Goal: Task Accomplishment & Management: Manage account settings

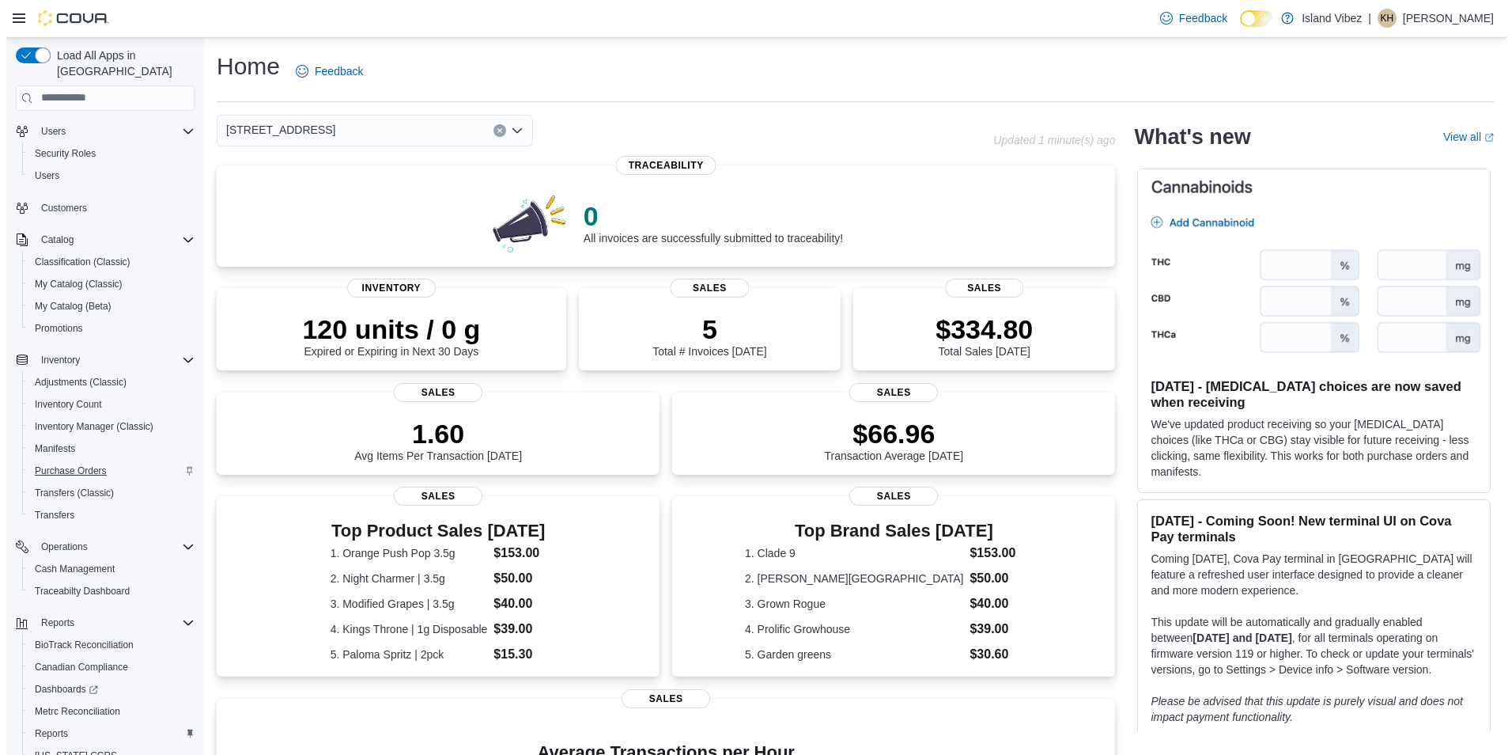
scroll to position [110, 0]
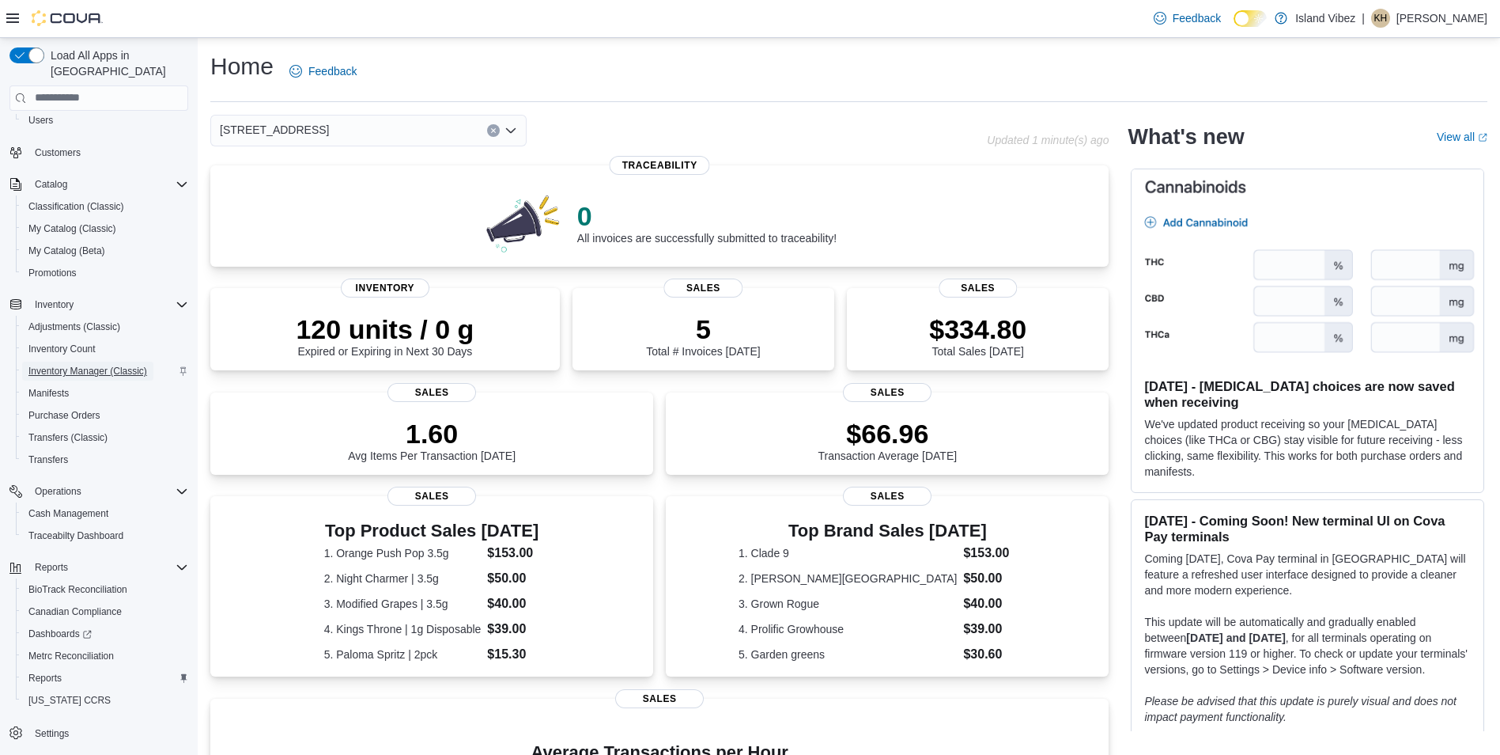
click at [86, 365] on span "Inventory Manager (Classic)" at bounding box center [87, 371] width 119 height 13
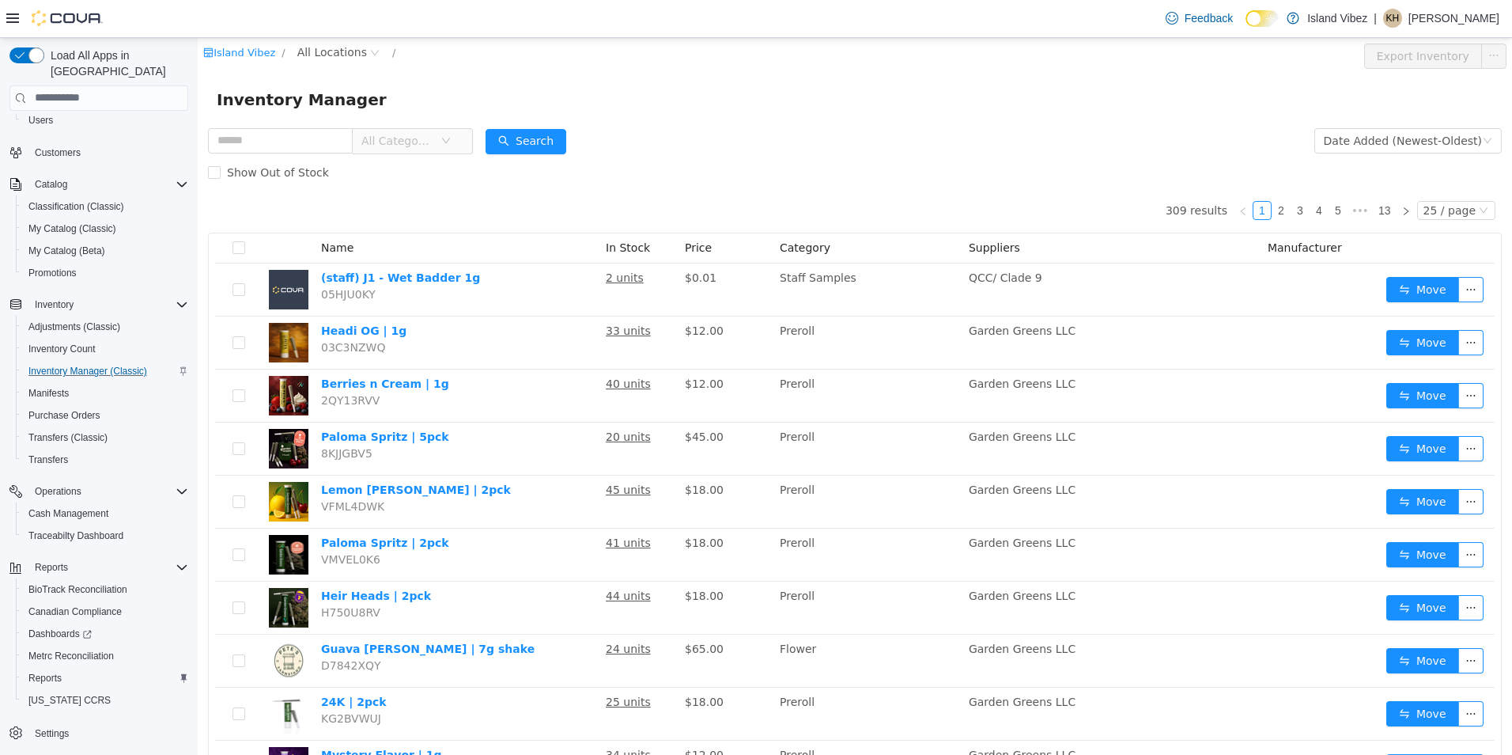
click at [456, 141] on span "All Categories" at bounding box center [406, 139] width 108 height 25
click at [432, 289] on span "Edible" at bounding box center [425, 283] width 34 height 13
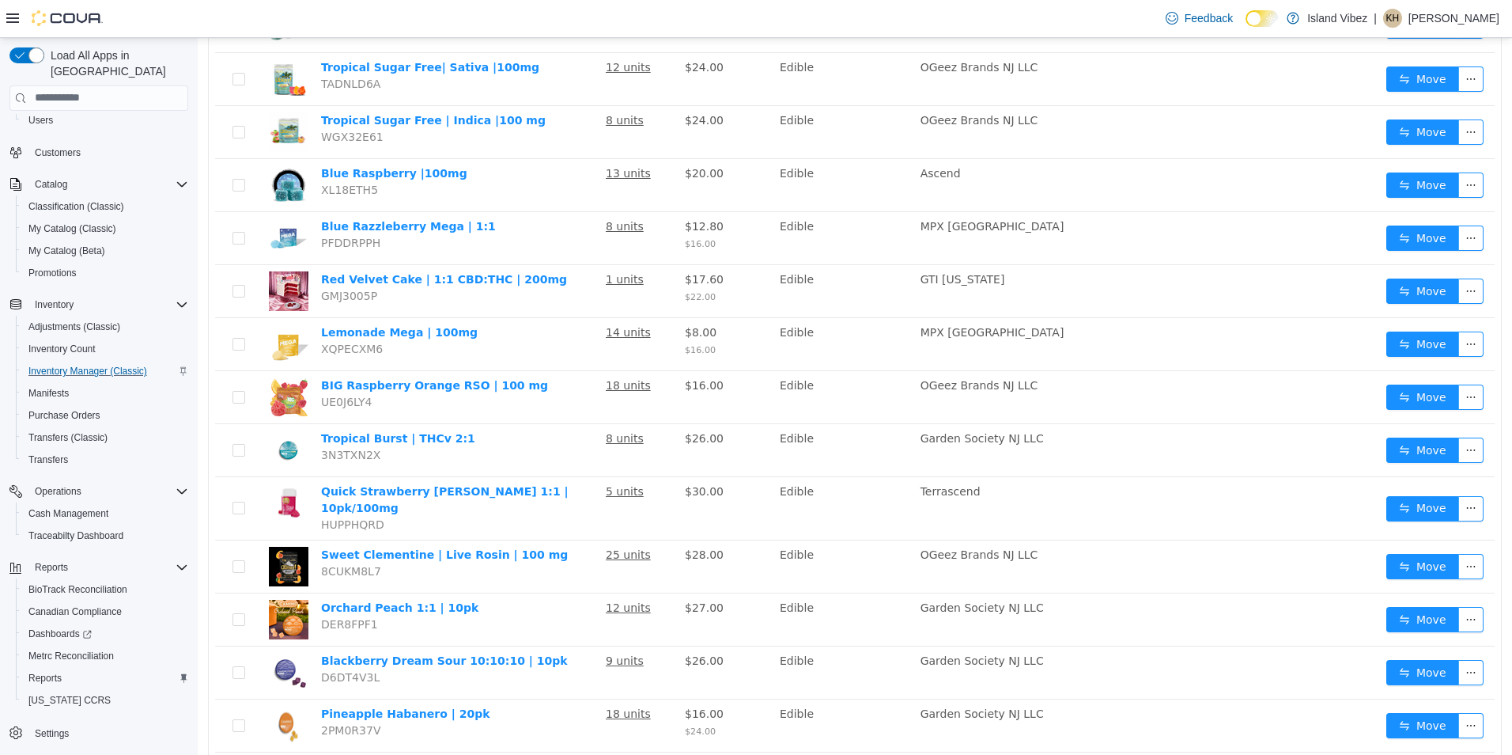
scroll to position [791, 0]
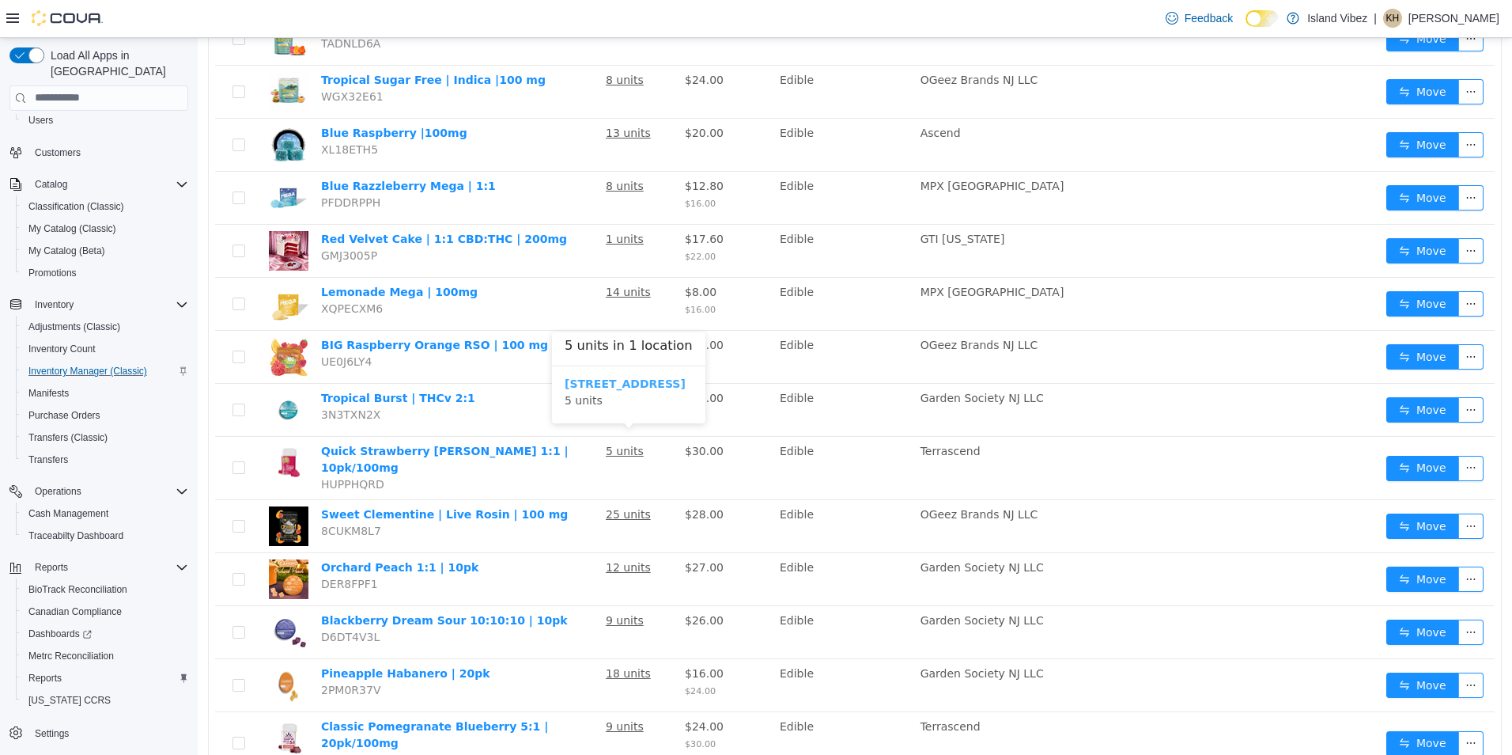
click at [604, 386] on b "[STREET_ADDRESS]" at bounding box center [625, 382] width 121 height 13
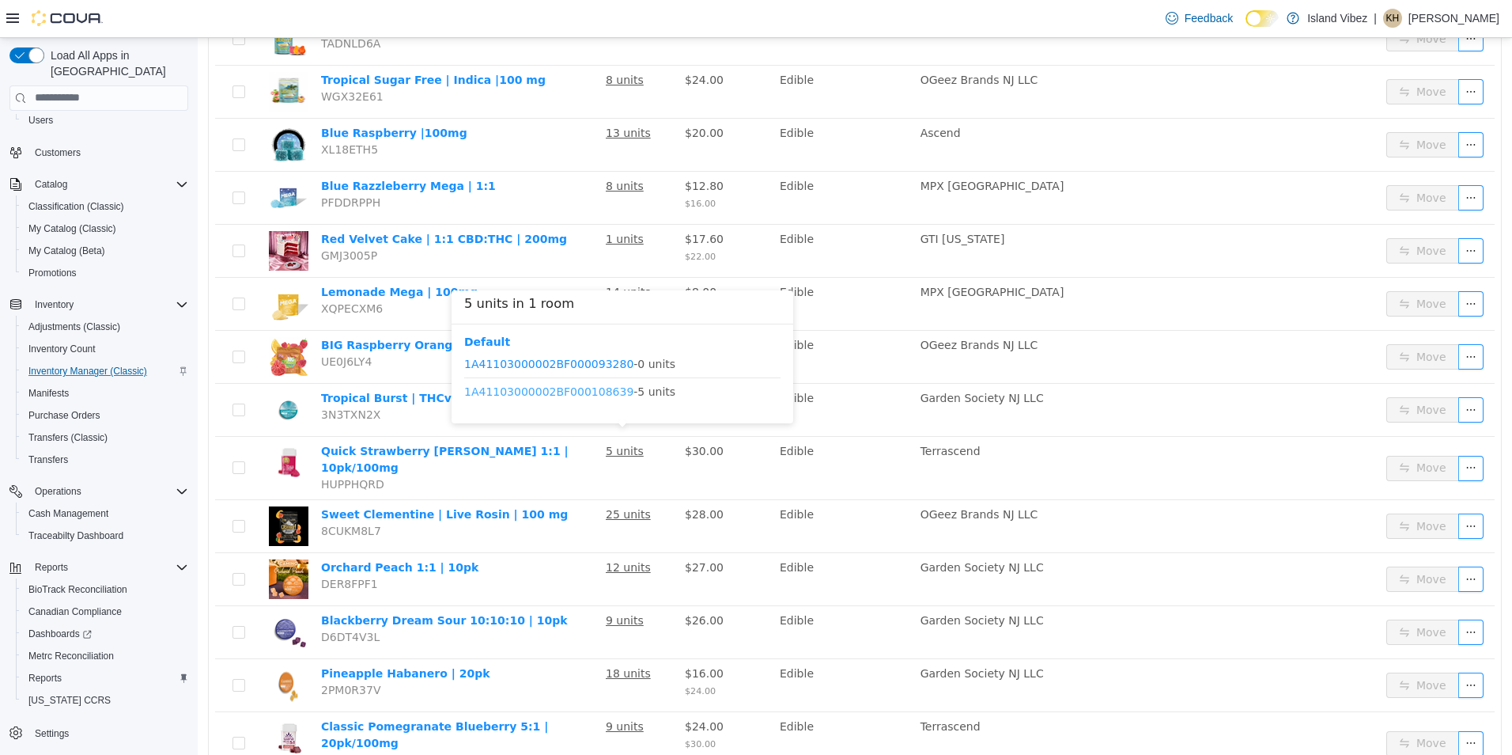
click at [596, 388] on link "1A41103000002BF000108639" at bounding box center [548, 390] width 169 height 13
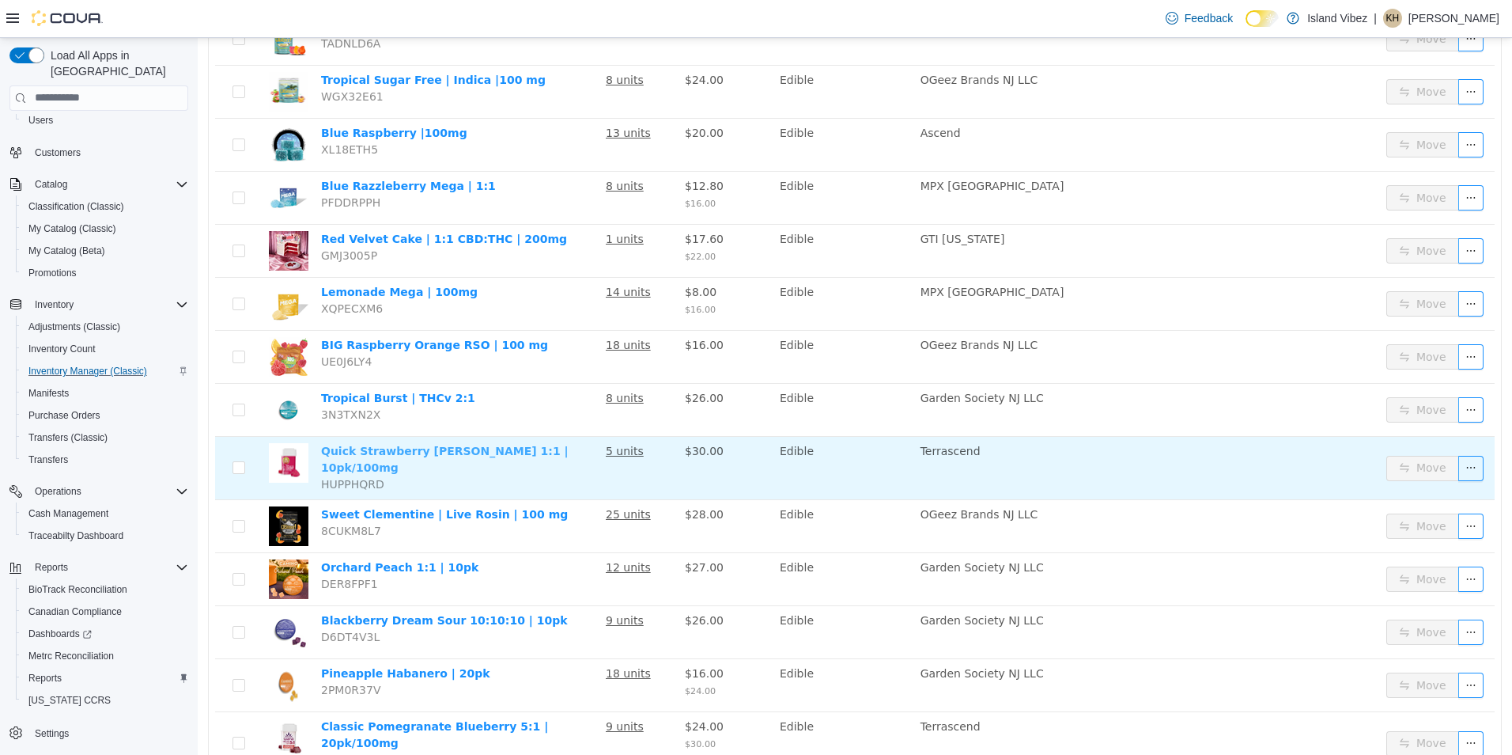
click at [434, 444] on link "Quick Strawberry [PERSON_NAME] 1:1 | 10pk/100mg" at bounding box center [445, 458] width 248 height 29
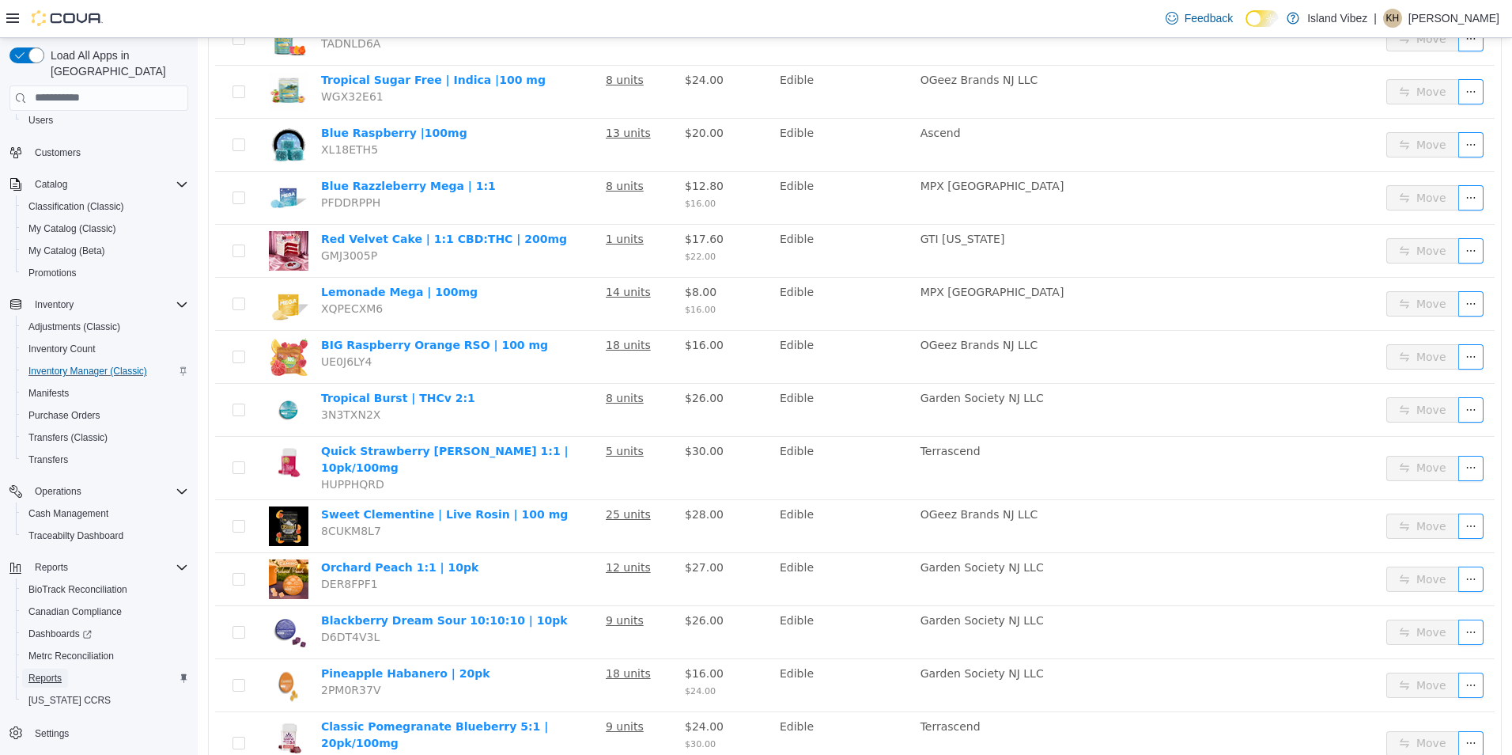
click at [48, 668] on span "Reports" at bounding box center [44, 677] width 33 height 19
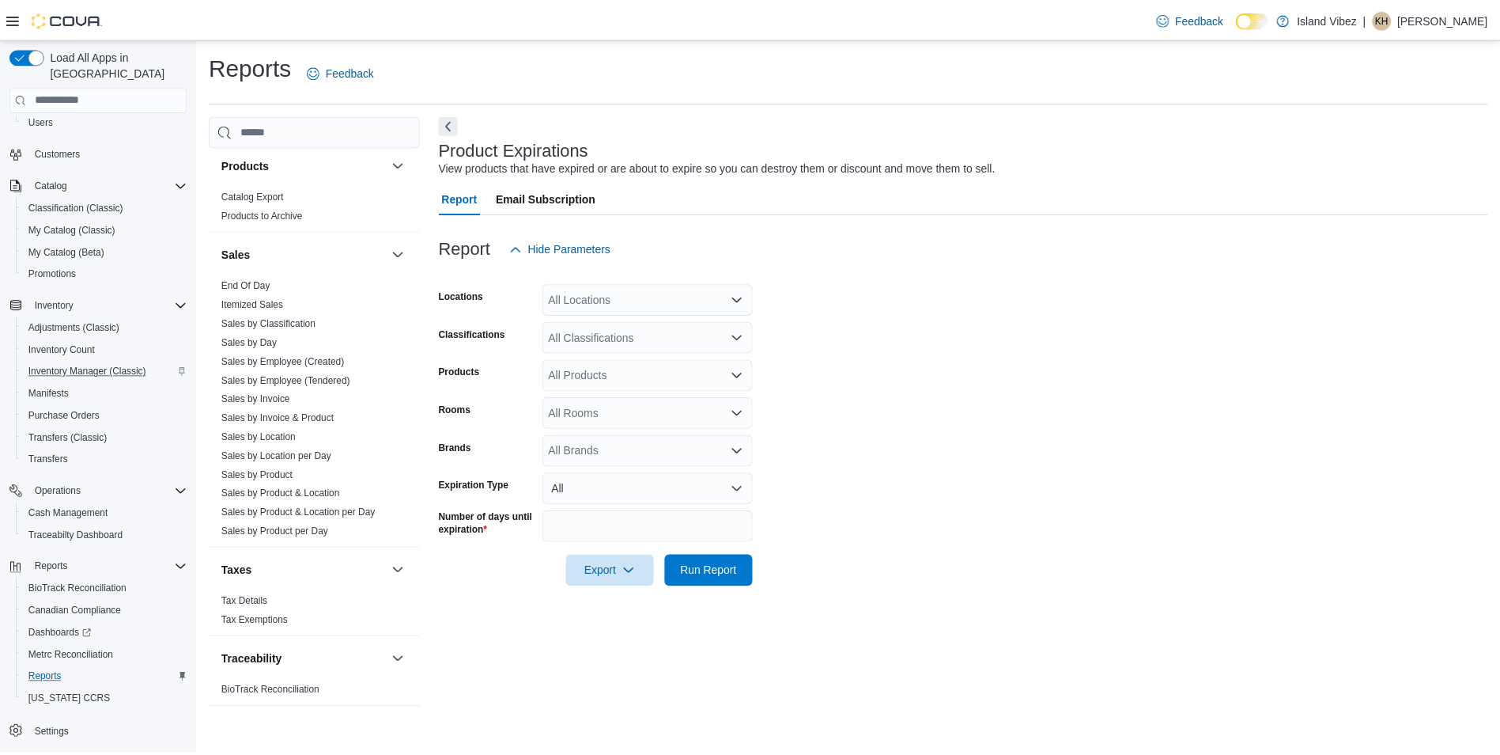
scroll to position [1029, 0]
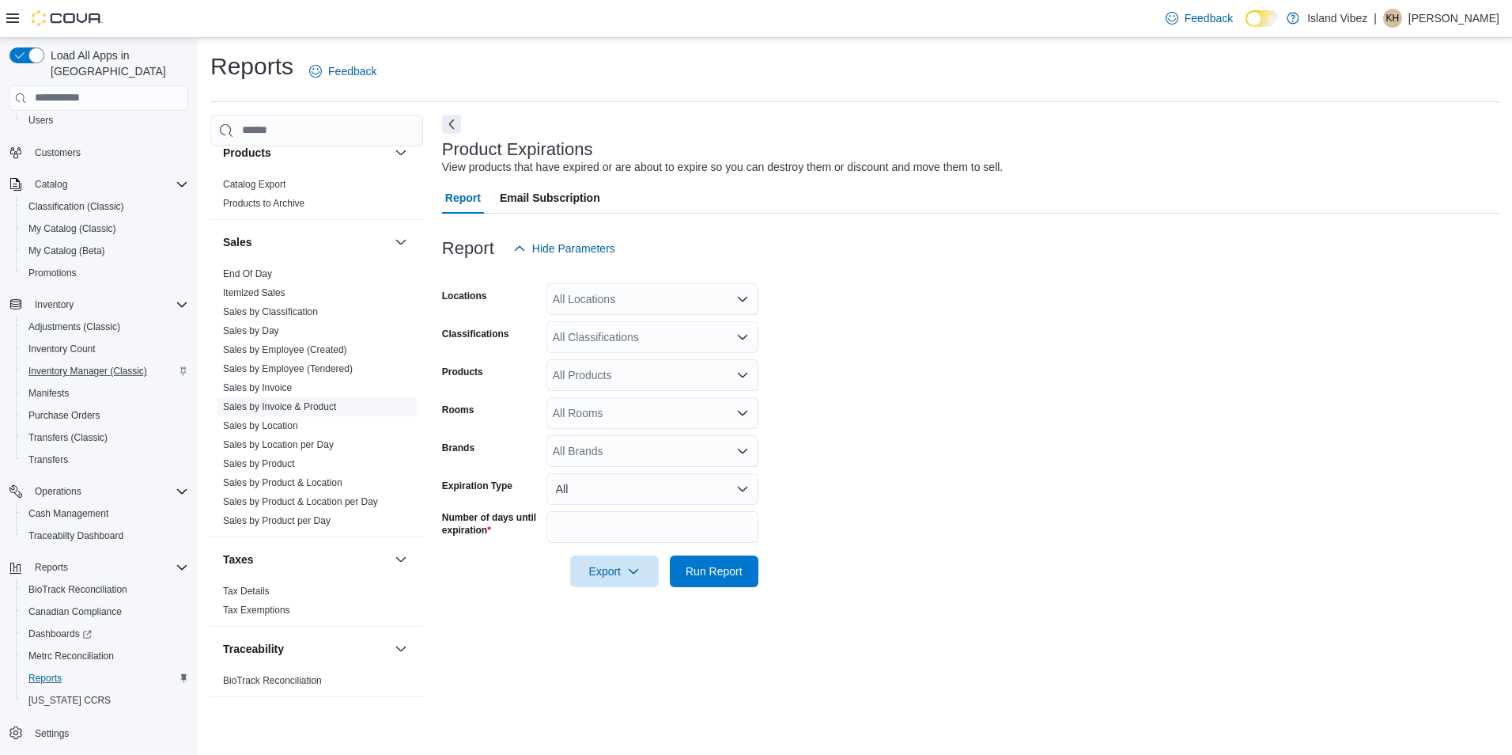
click at [301, 408] on link "Sales by Invoice & Product" at bounding box center [279, 406] width 113 height 11
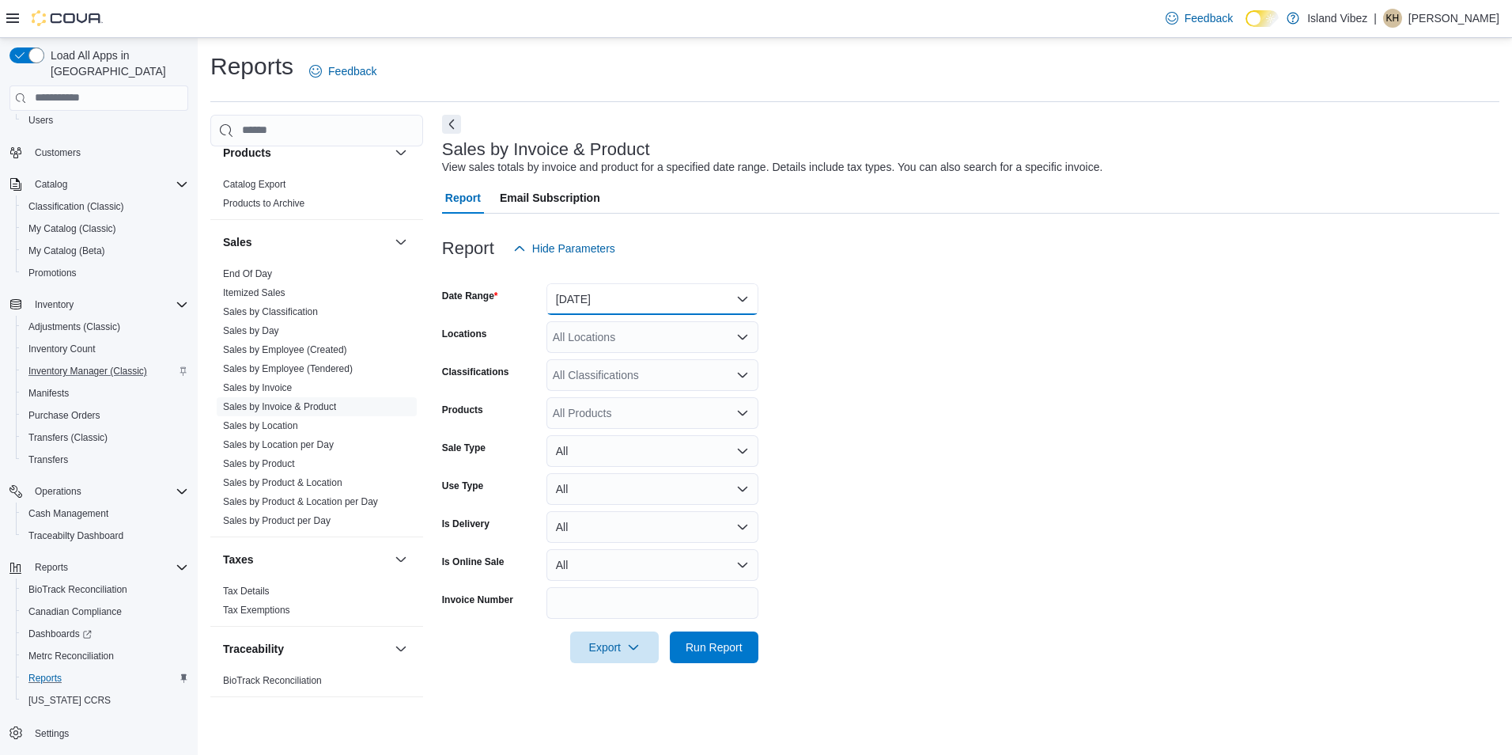
click at [743, 298] on button "[DATE]" at bounding box center [653, 299] width 212 height 32
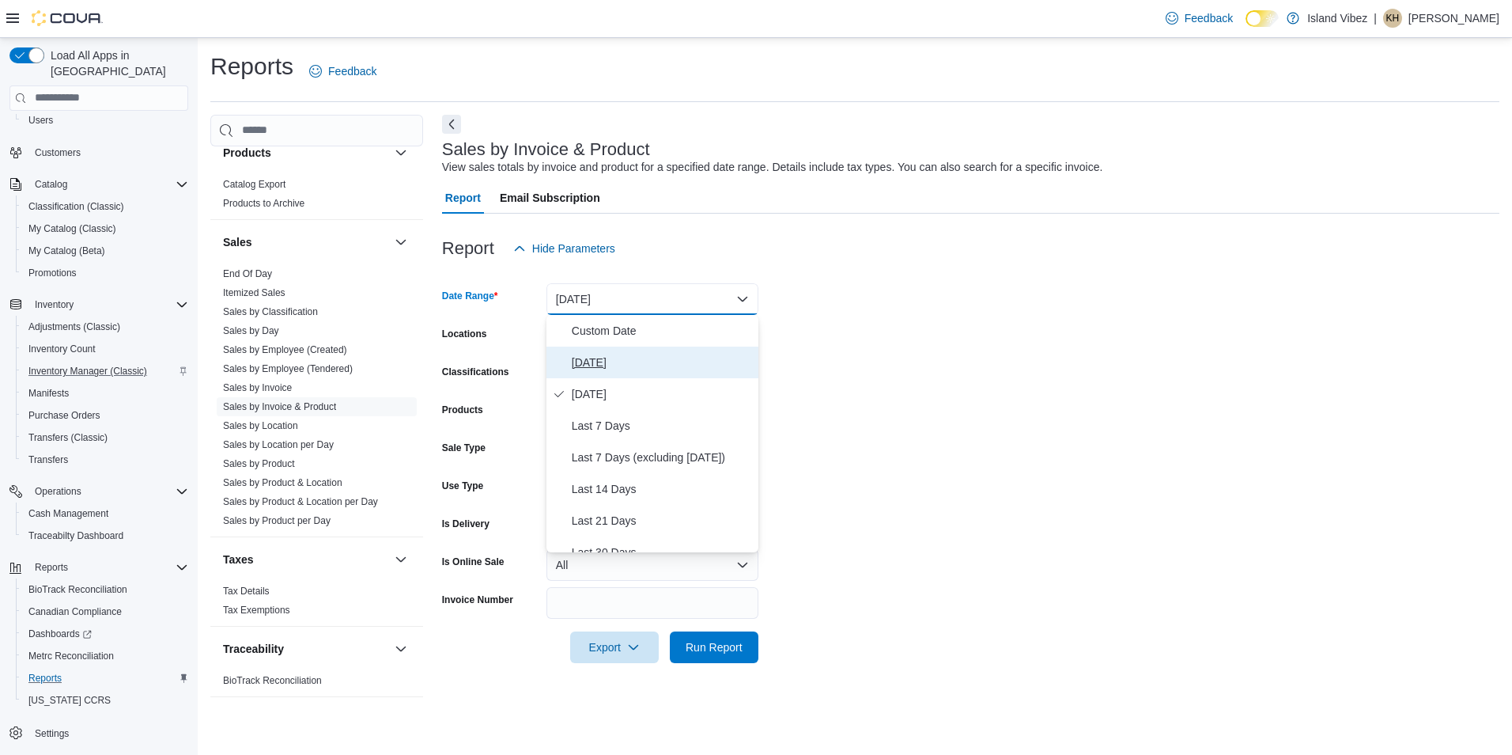
click at [593, 363] on span "[DATE]" at bounding box center [662, 362] width 180 height 19
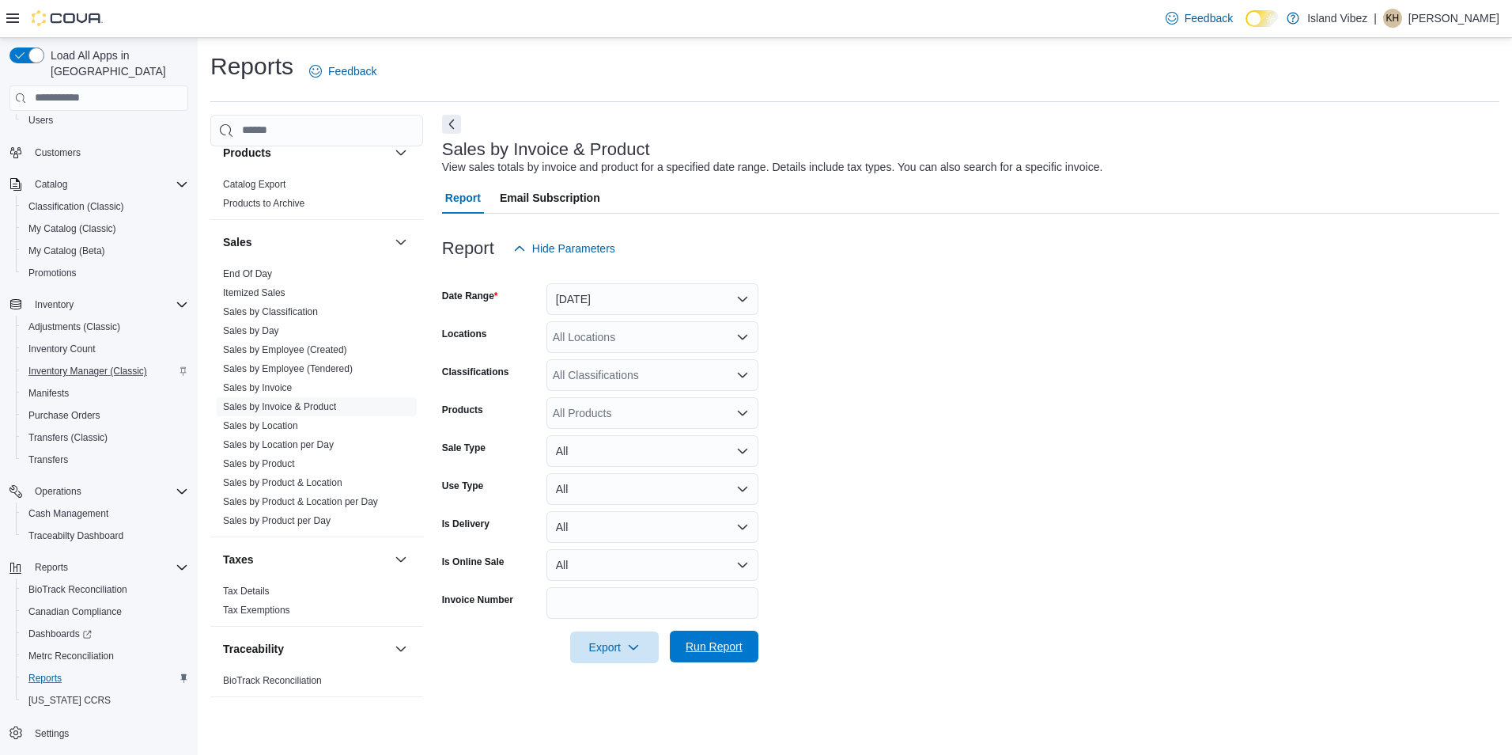
click at [727, 653] on span "Run Report" at bounding box center [714, 646] width 57 height 16
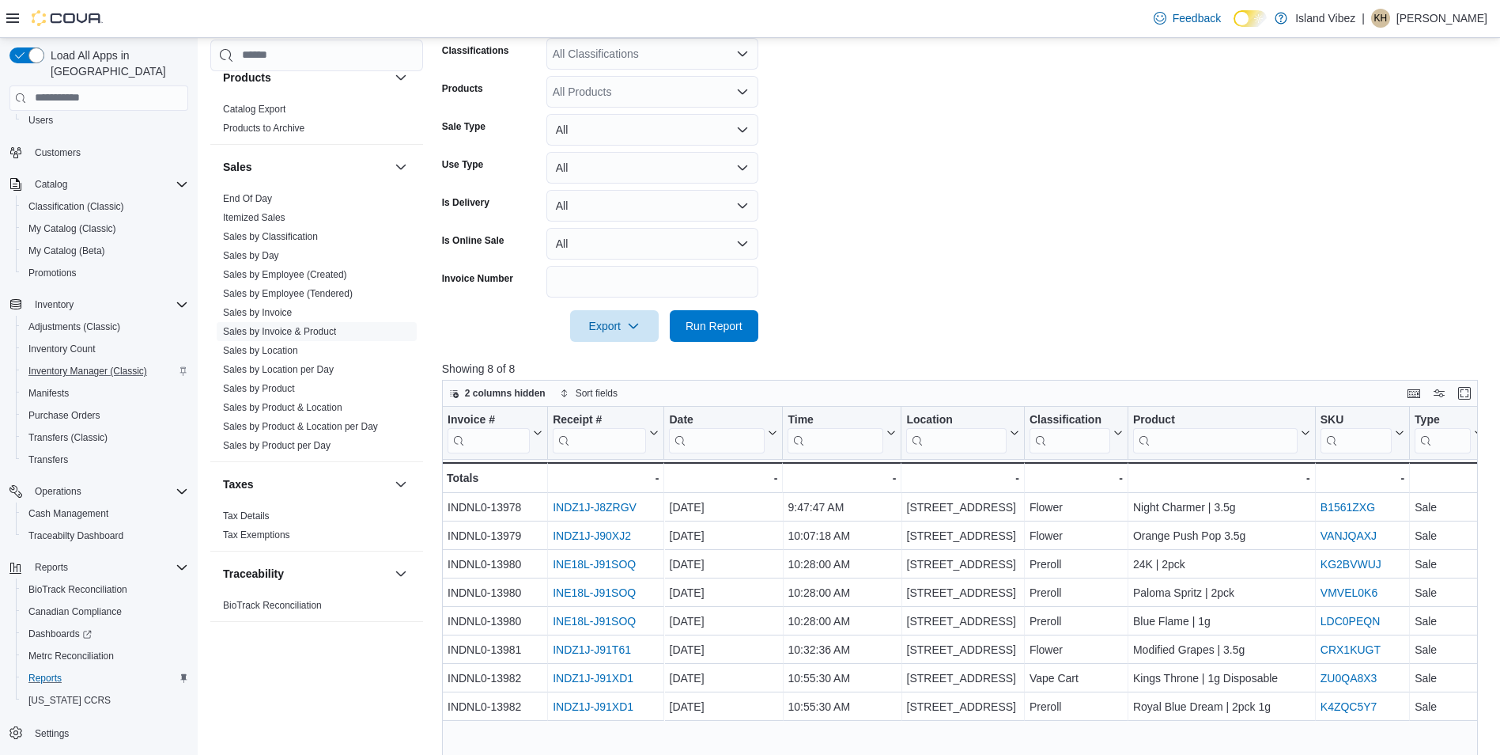
scroll to position [395, 0]
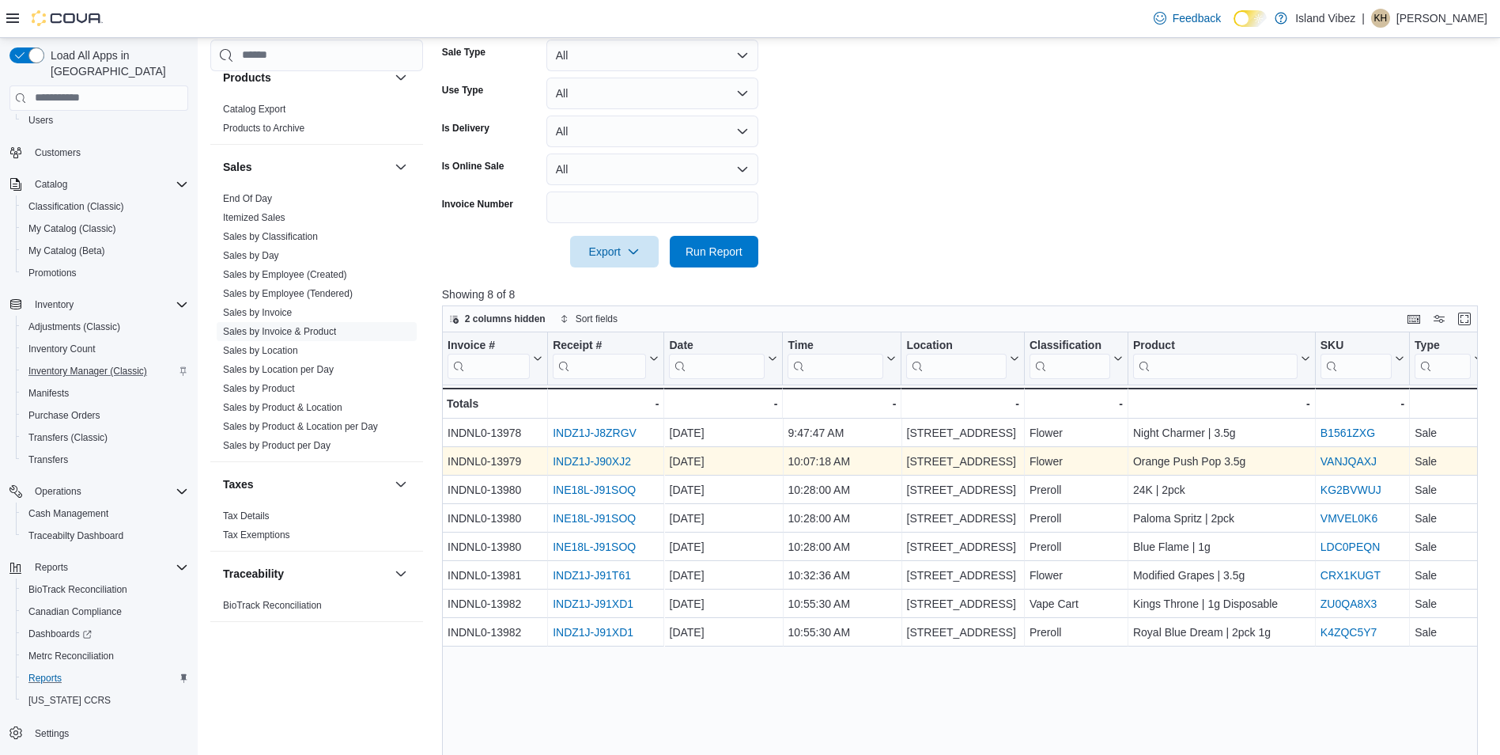
click at [581, 456] on link "INDZ1J-J90XJ2" at bounding box center [592, 461] width 78 height 13
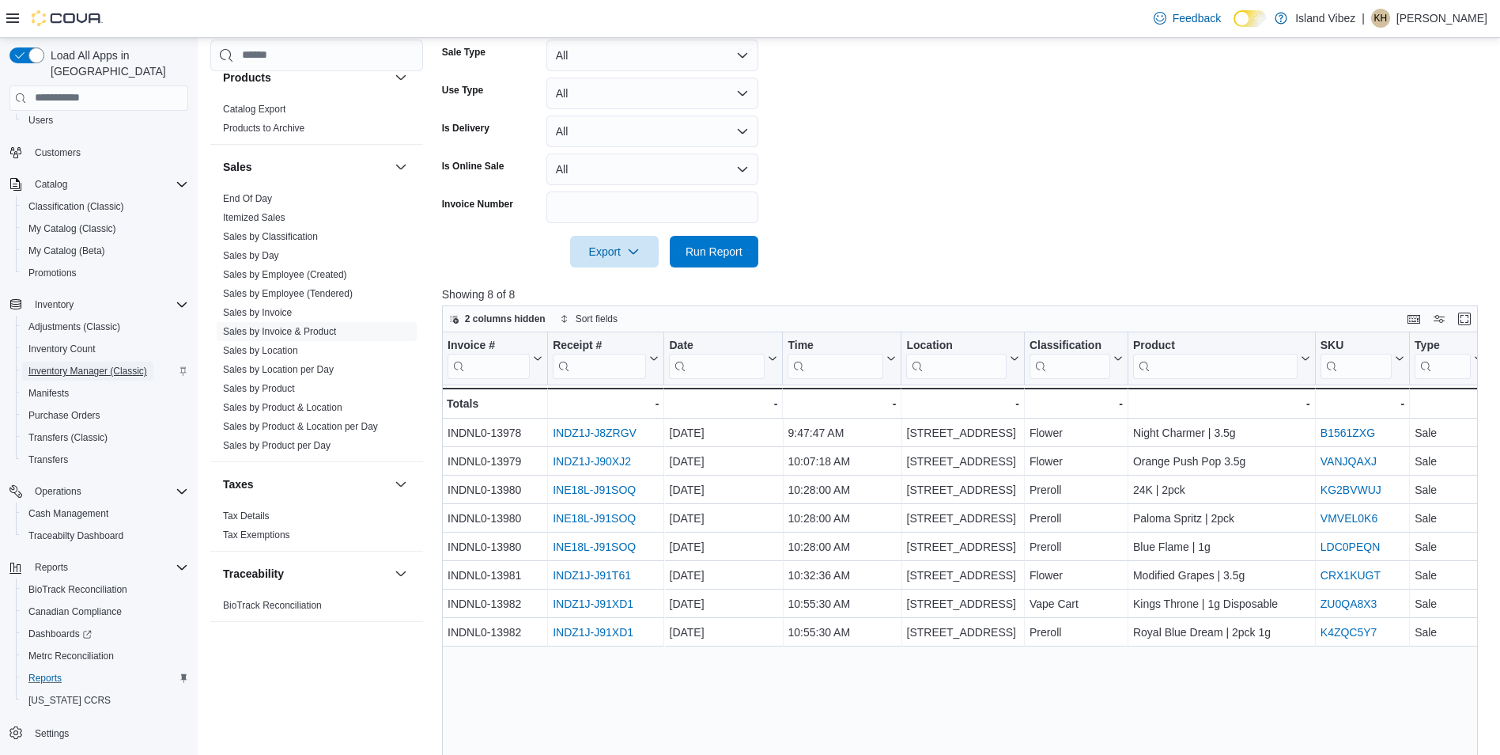
click at [64, 365] on span "Inventory Manager (Classic)" at bounding box center [87, 371] width 119 height 13
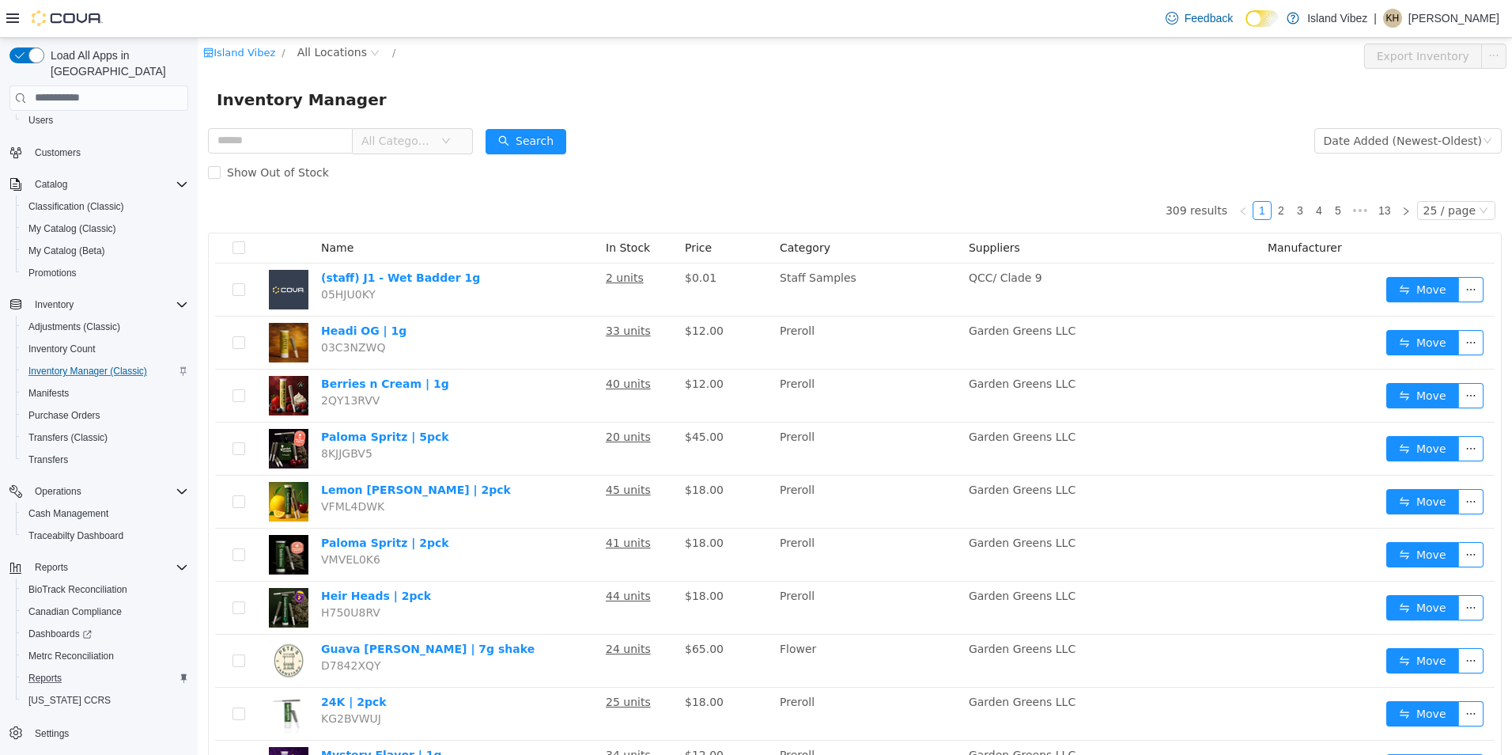
click at [460, 142] on span "All Categories" at bounding box center [406, 139] width 108 height 25
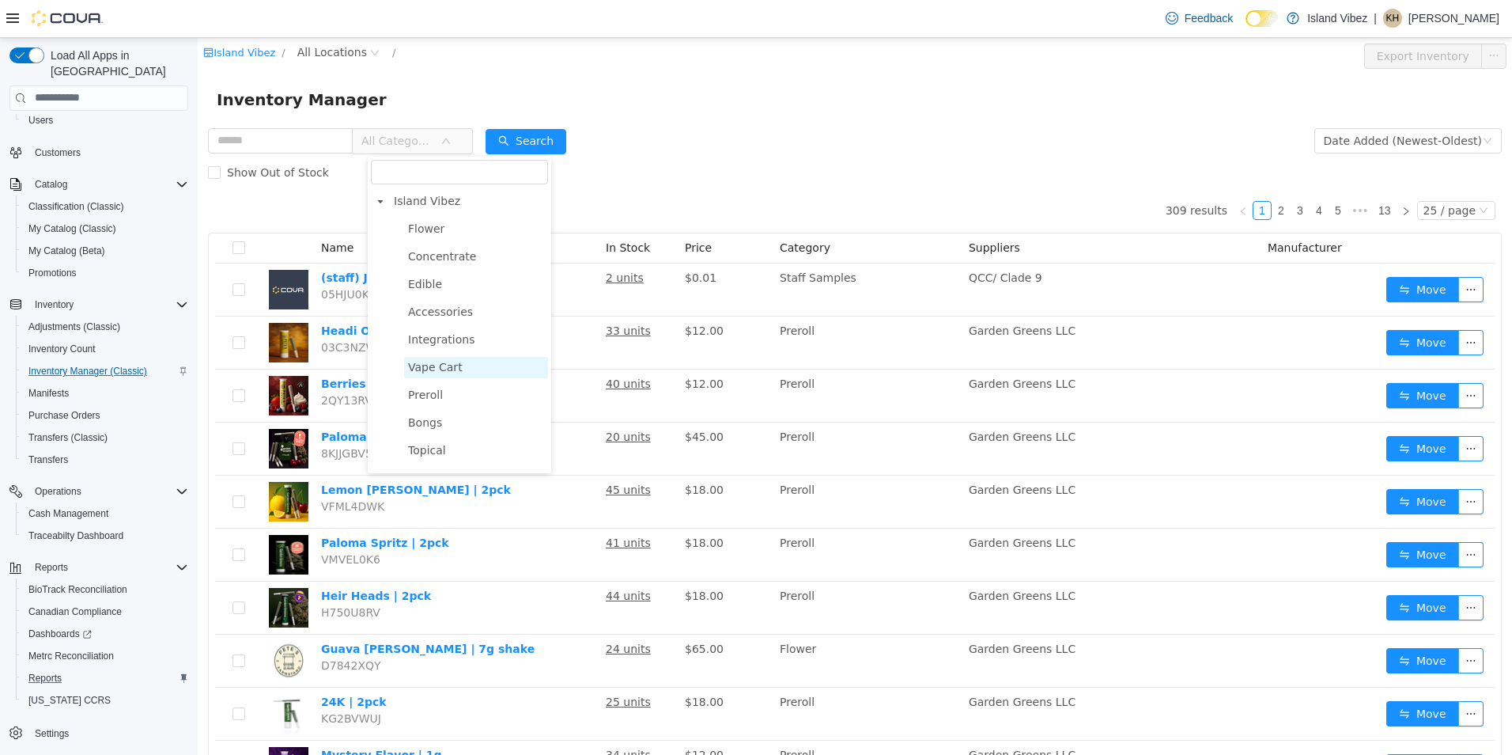
click at [442, 372] on span "Vape Cart" at bounding box center [435, 366] width 55 height 13
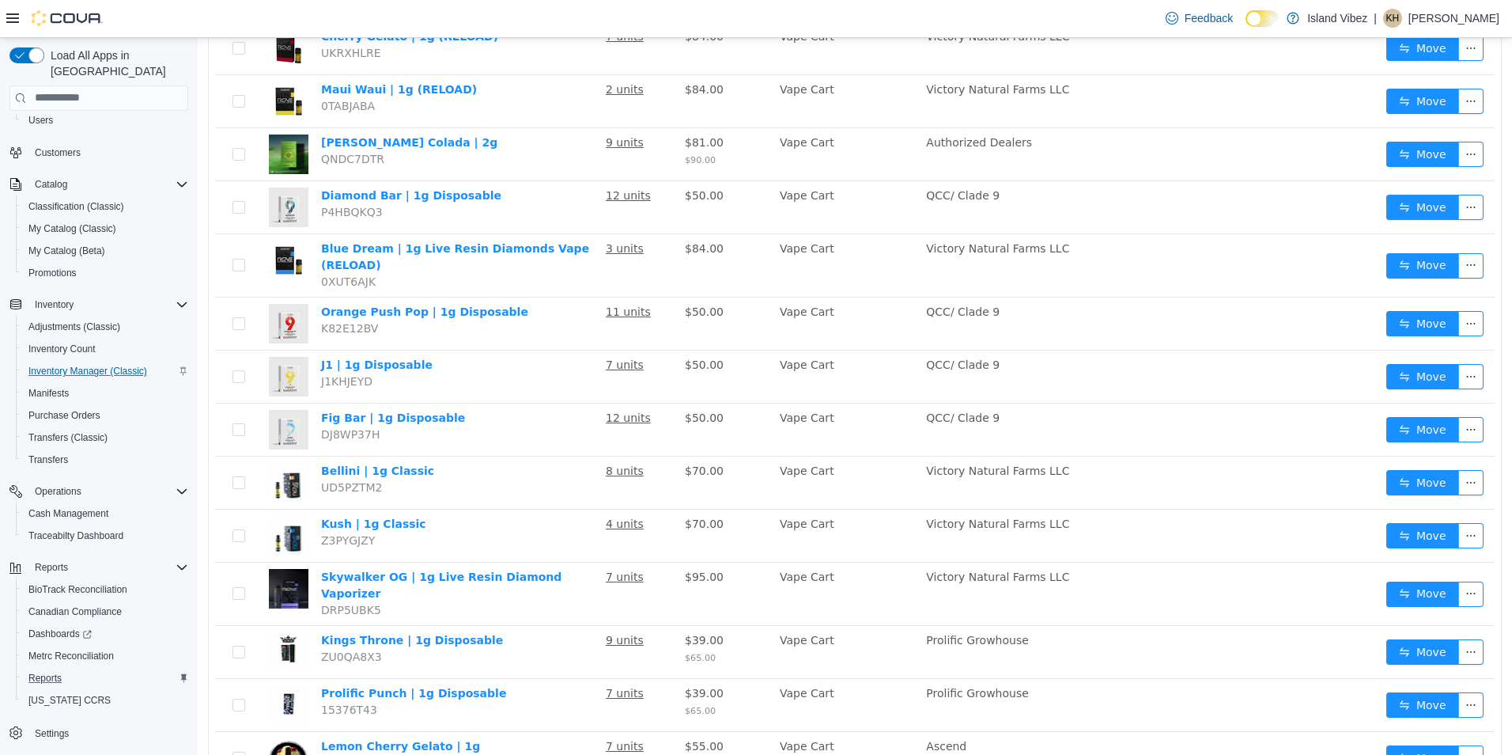
scroll to position [870, 0]
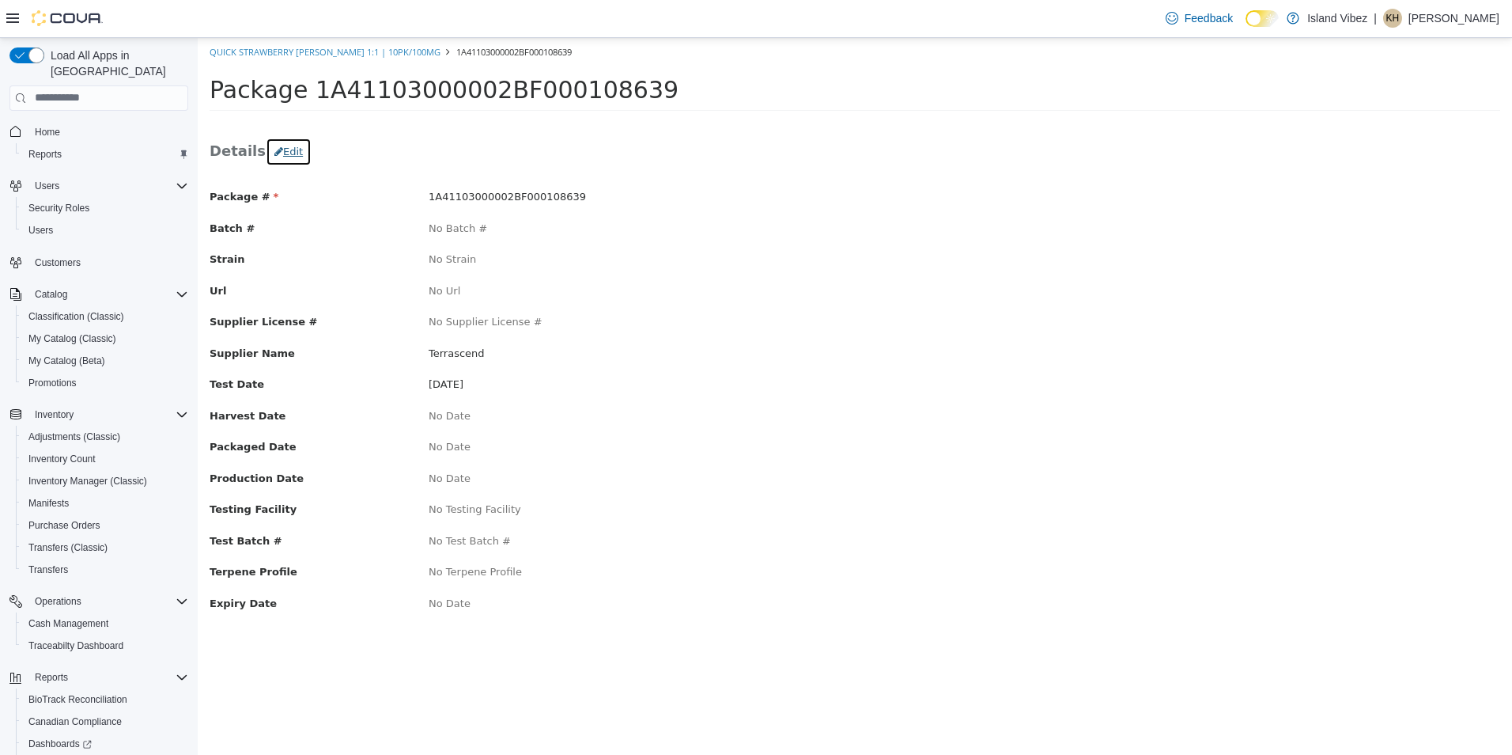
click at [286, 150] on button "Edit" at bounding box center [289, 151] width 46 height 28
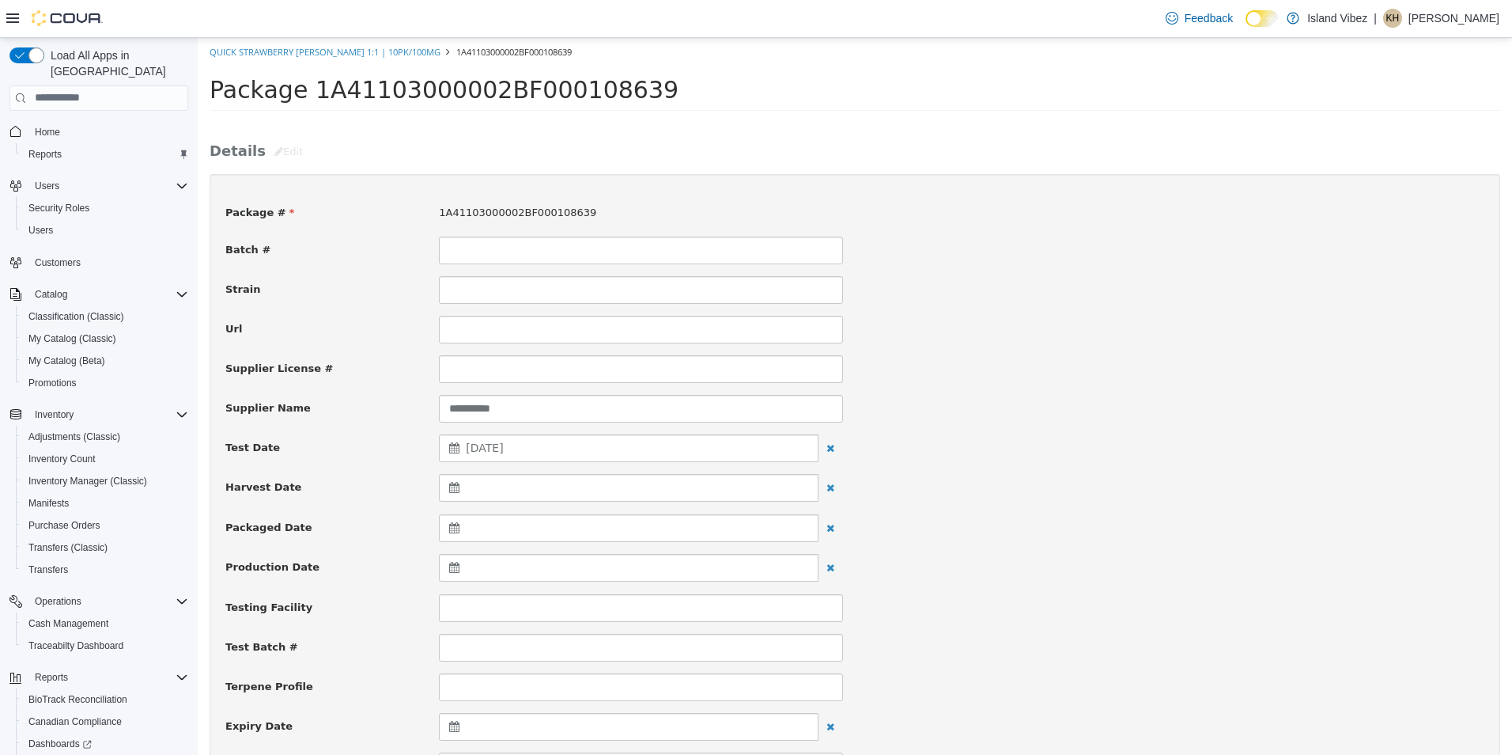
click at [503, 728] on div at bounding box center [629, 726] width 380 height 28
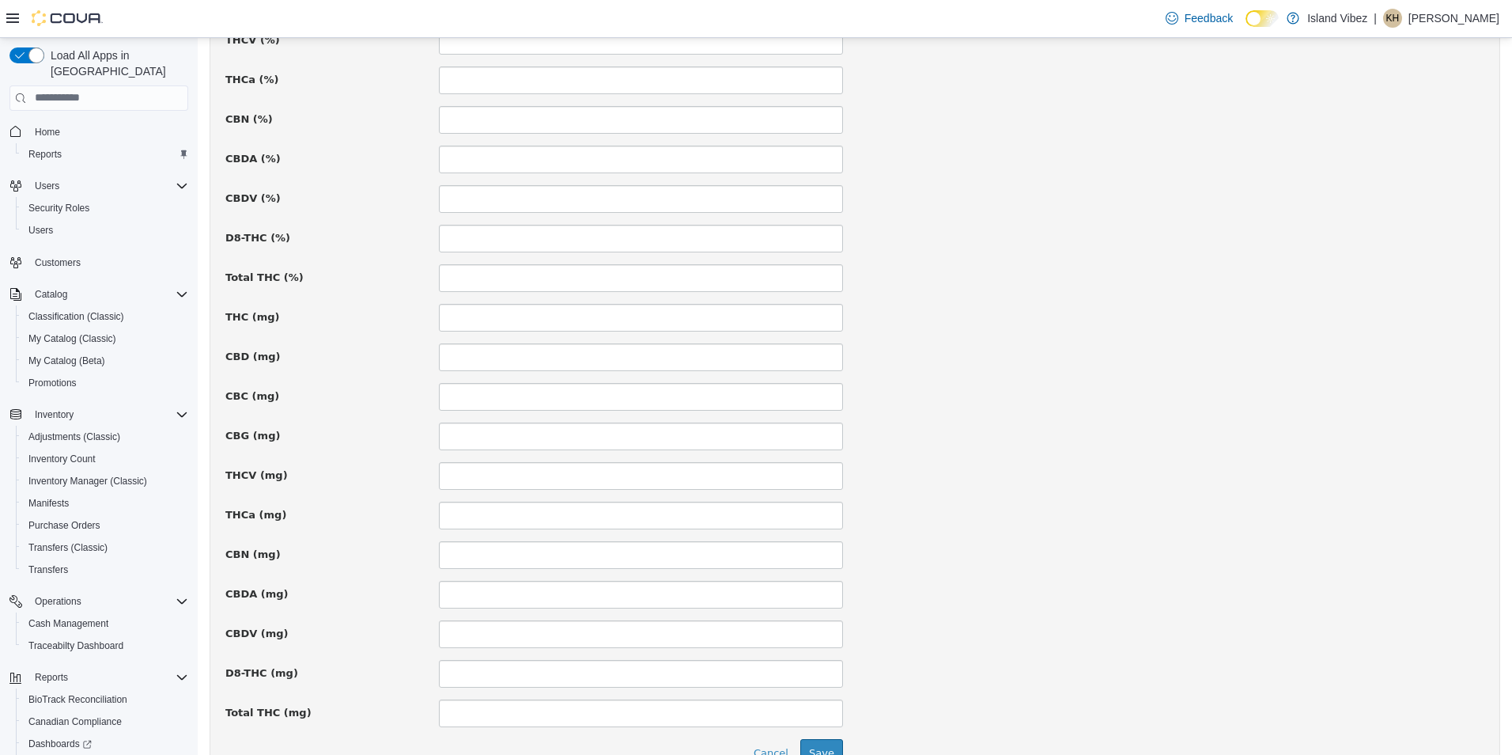
scroll to position [971, 0]
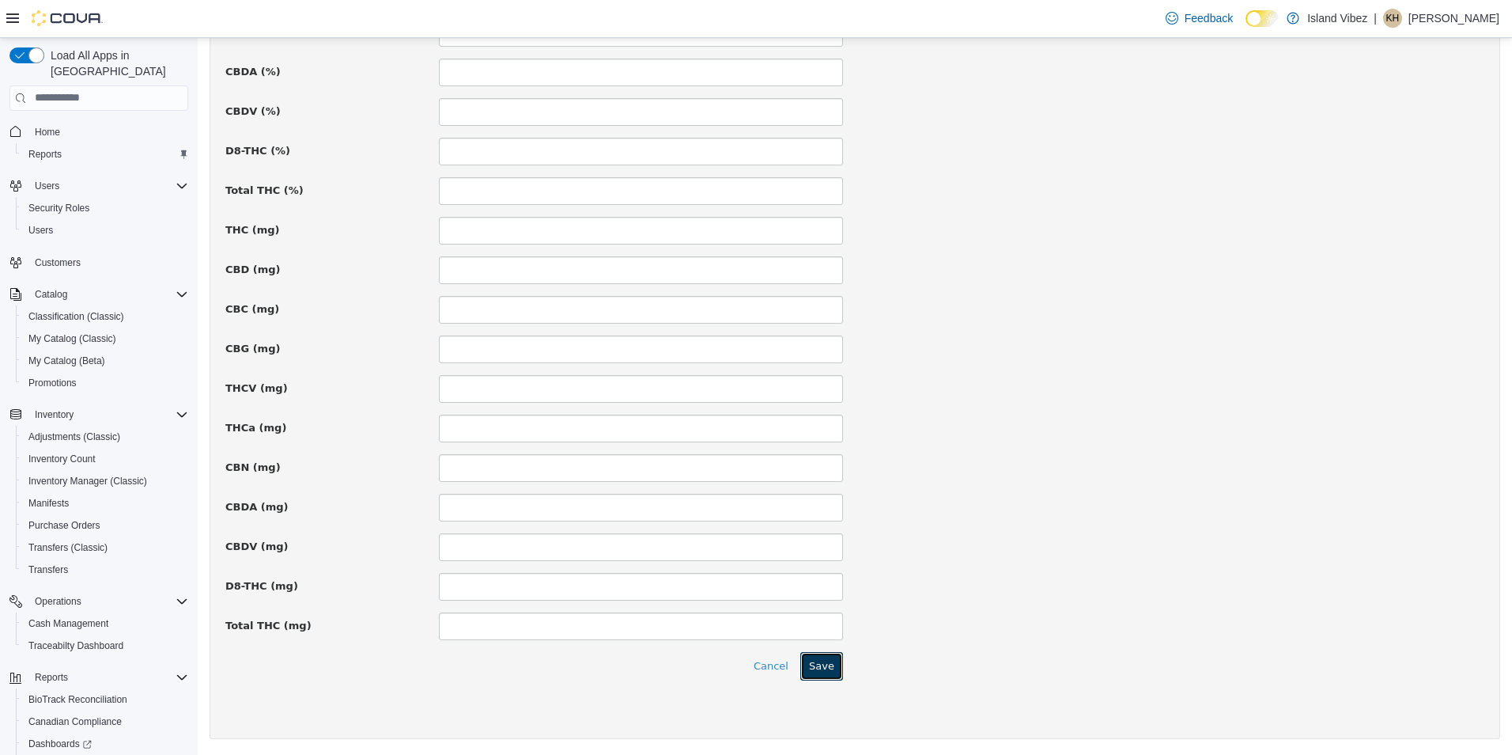
click at [819, 666] on button "Save" at bounding box center [821, 665] width 43 height 28
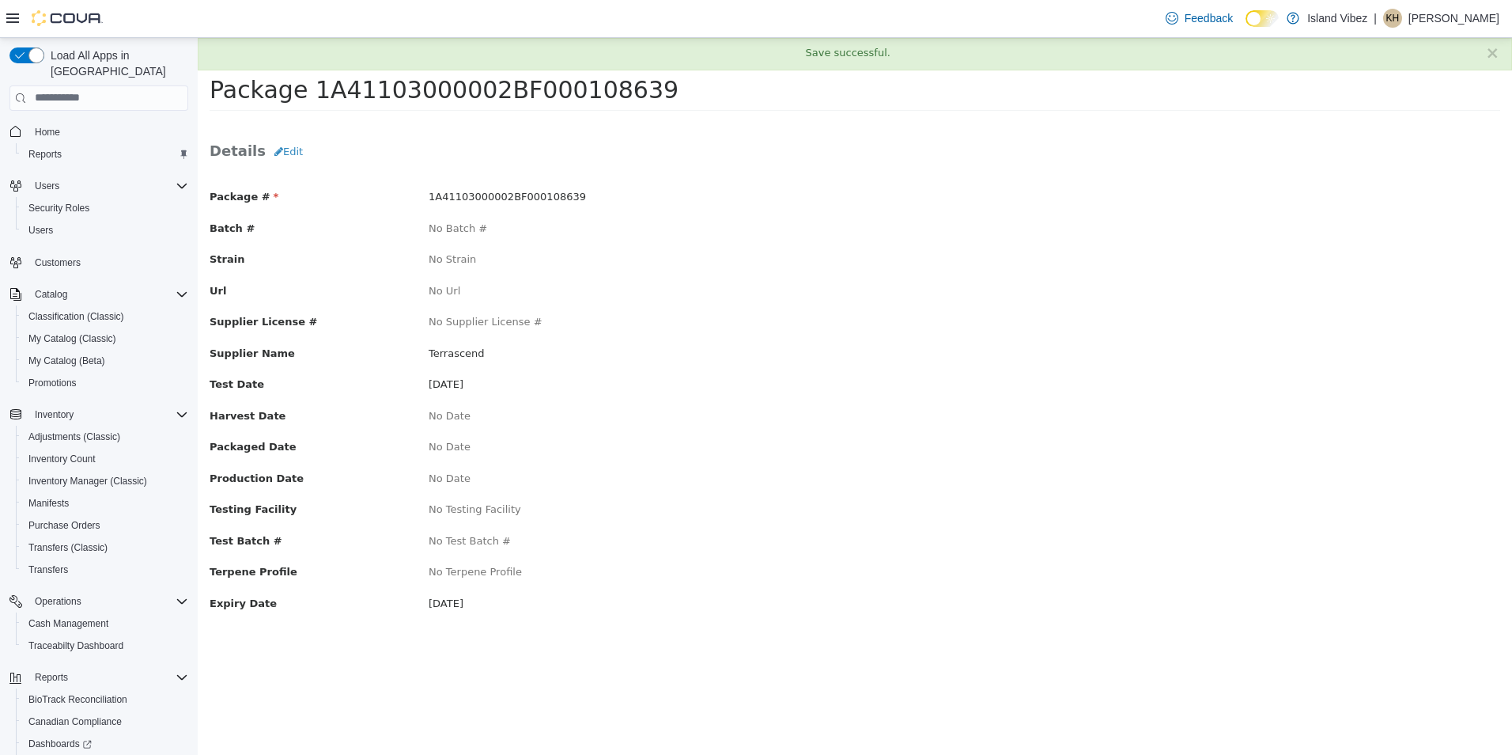
scroll to position [0, 0]
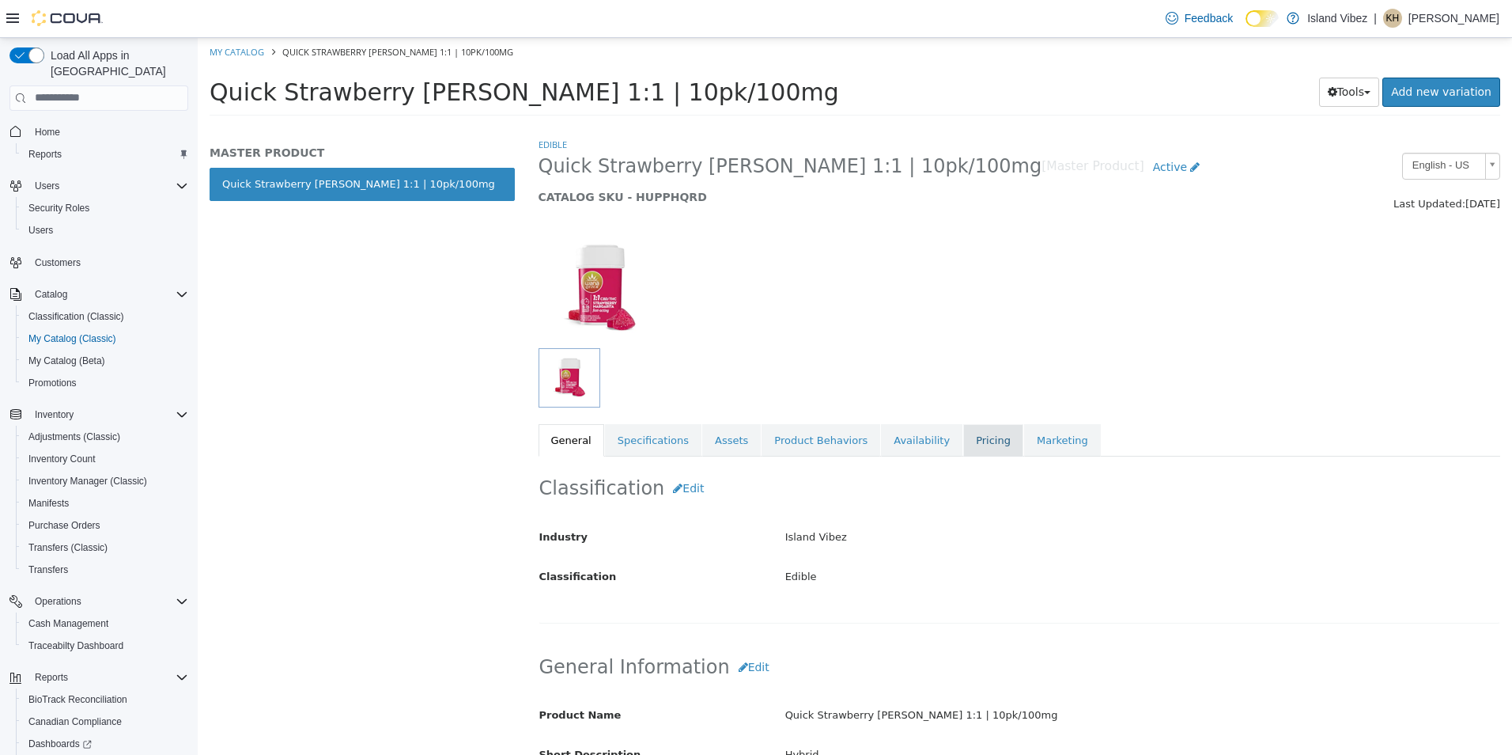
click at [963, 437] on link "Pricing" at bounding box center [993, 439] width 60 height 33
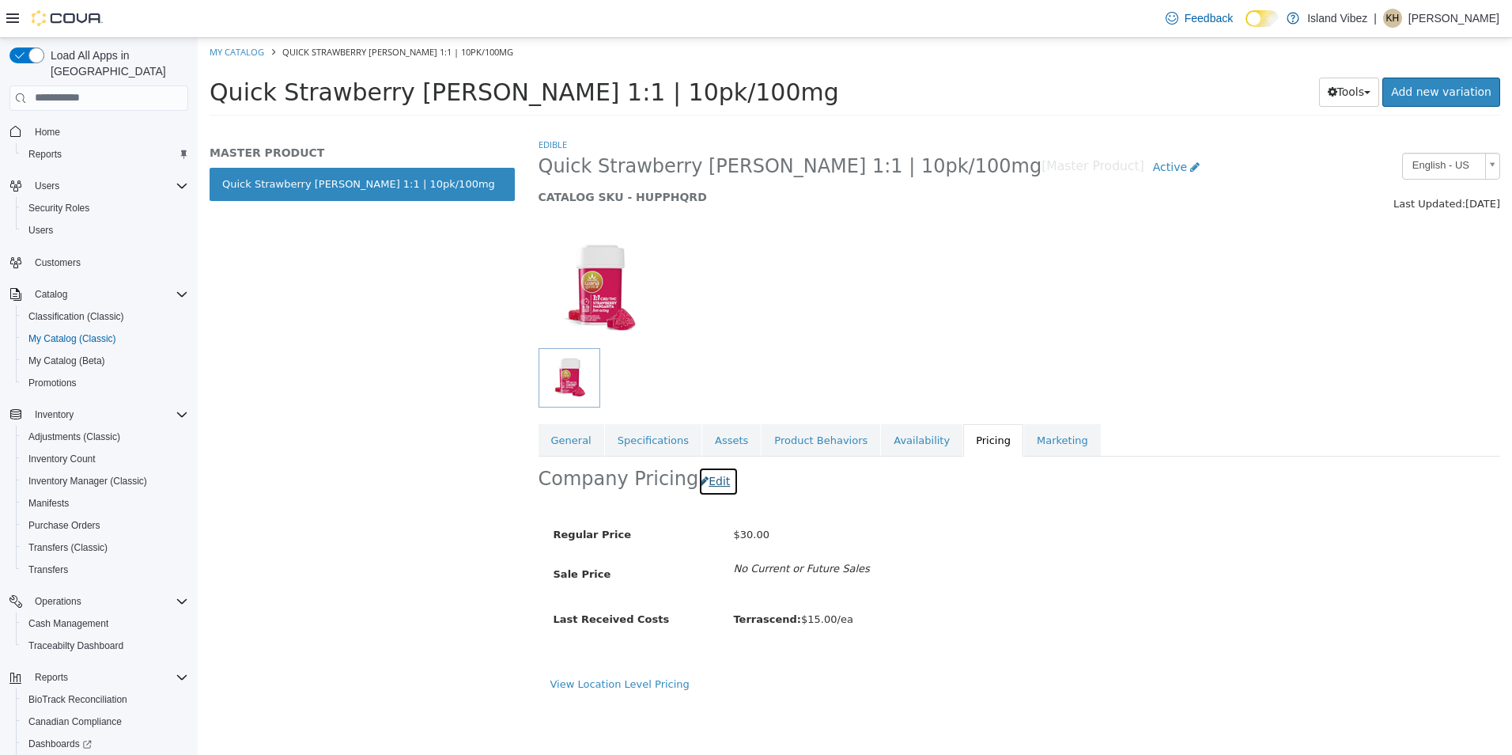
click at [706, 479] on button "Edit" at bounding box center [718, 480] width 40 height 29
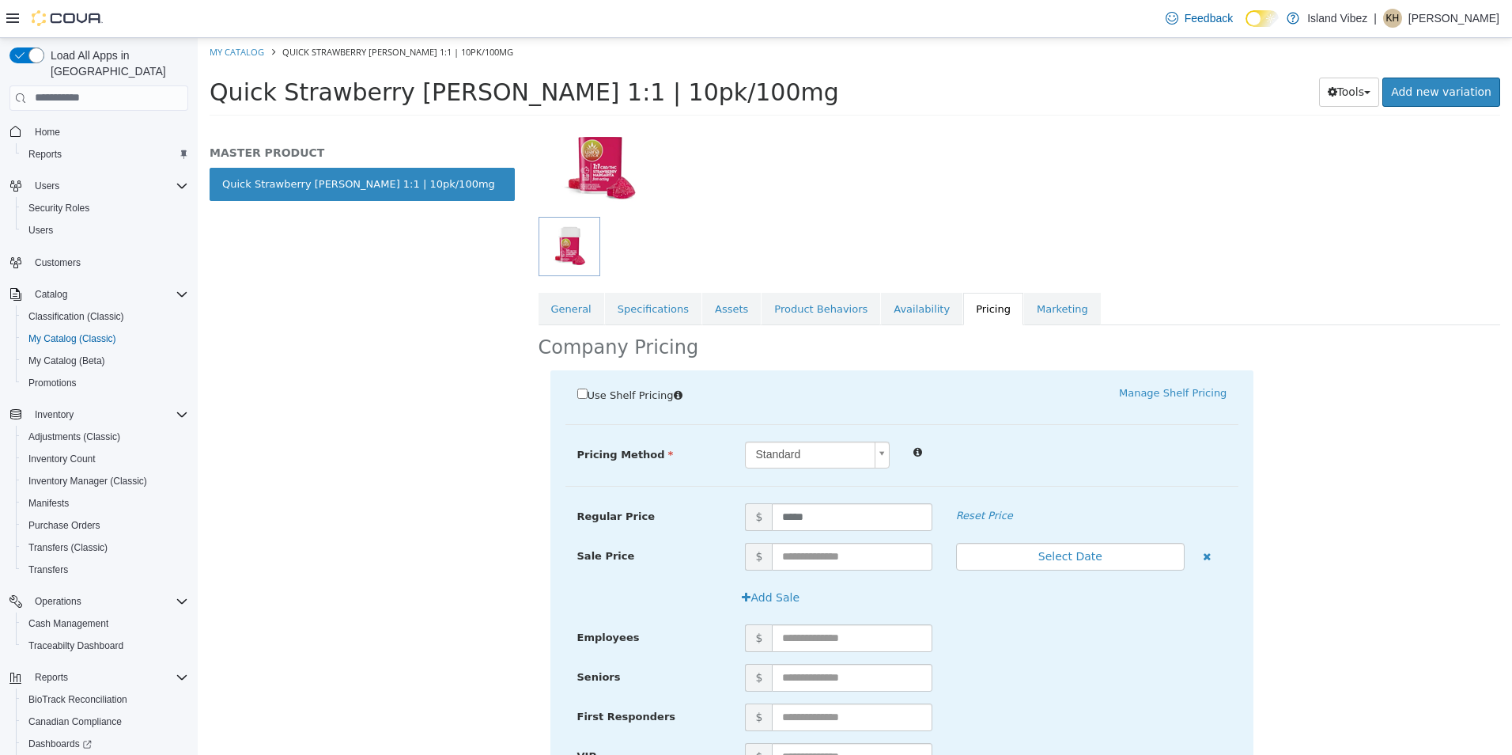
scroll to position [158, 0]
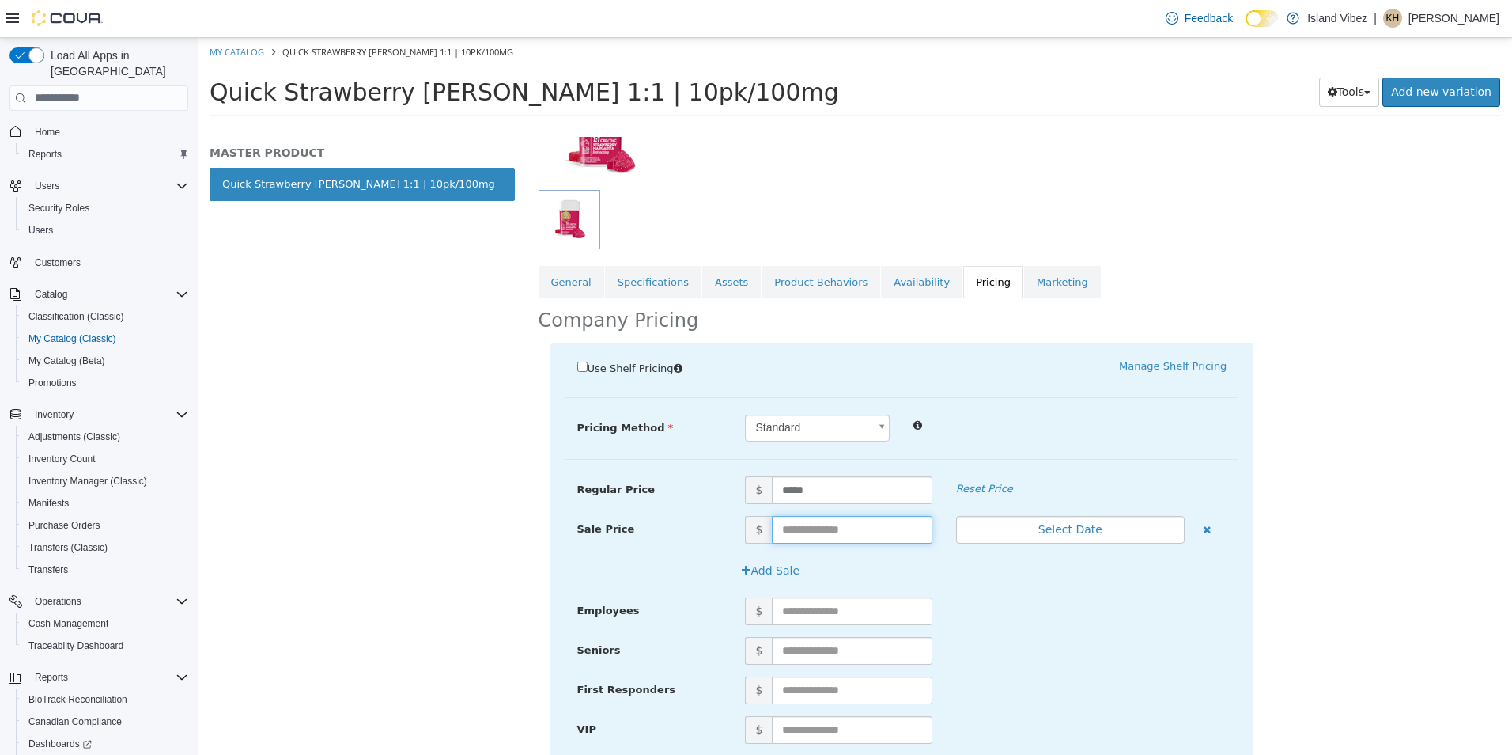
click at [808, 528] on input "text" at bounding box center [852, 529] width 160 height 28
type input "*****"
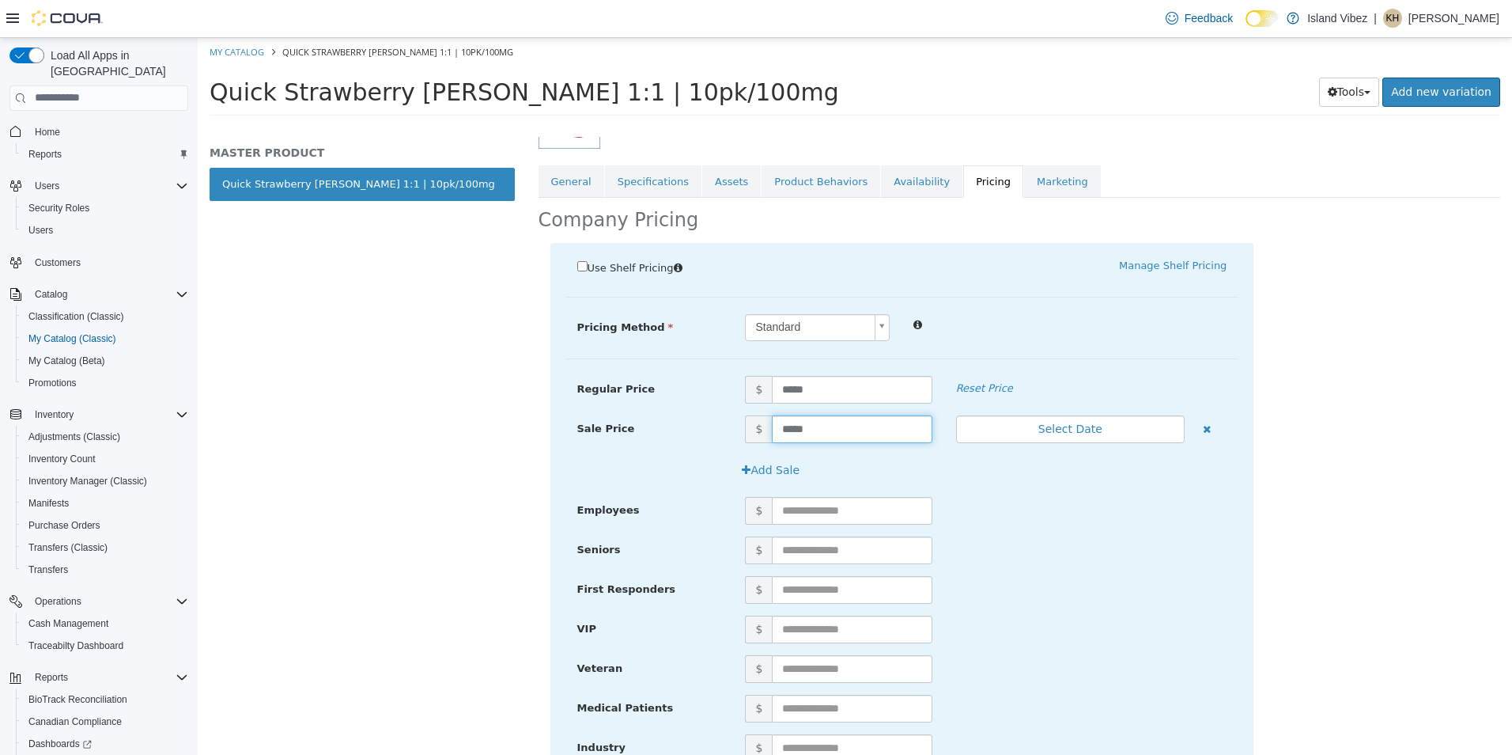
scroll to position [365, 0]
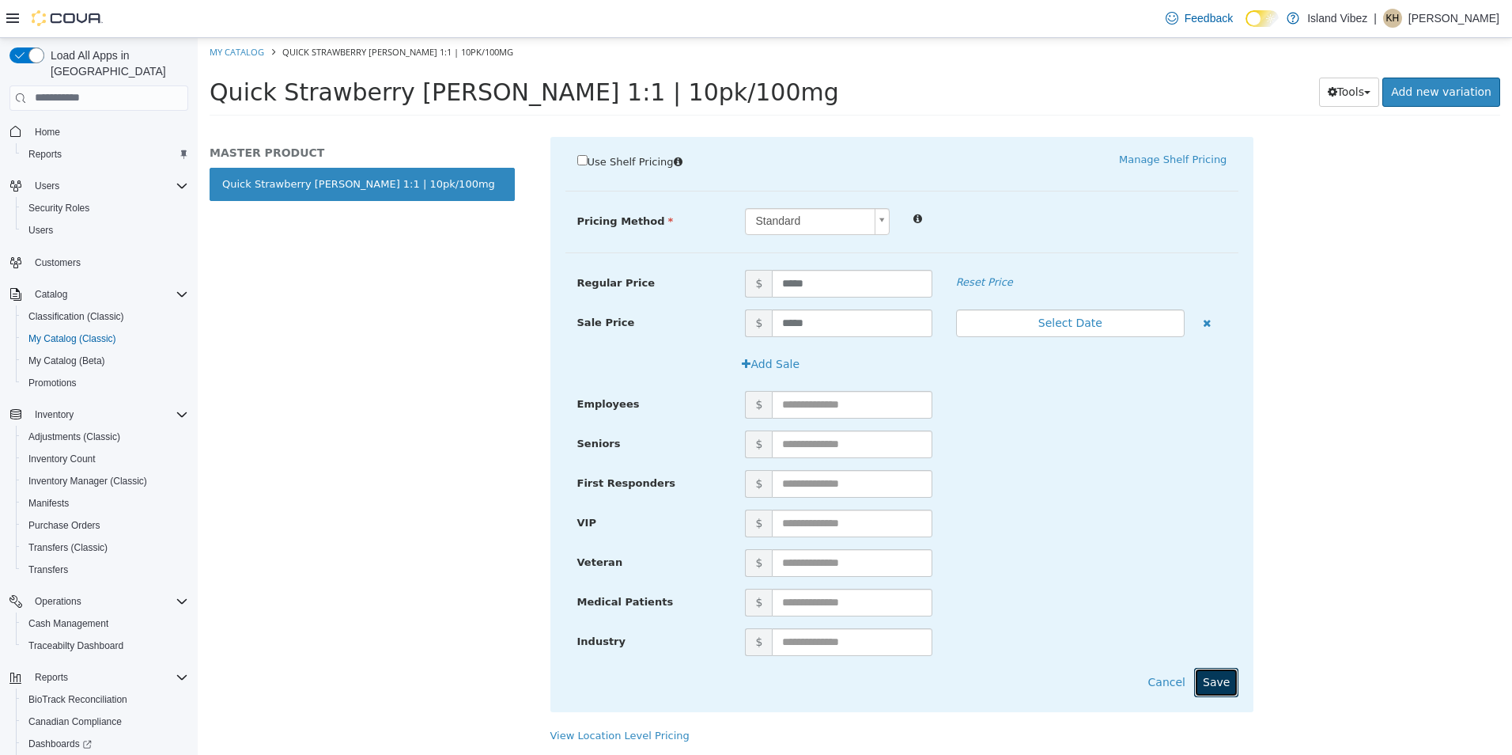
click at [1217, 679] on button "Save" at bounding box center [1216, 681] width 44 height 29
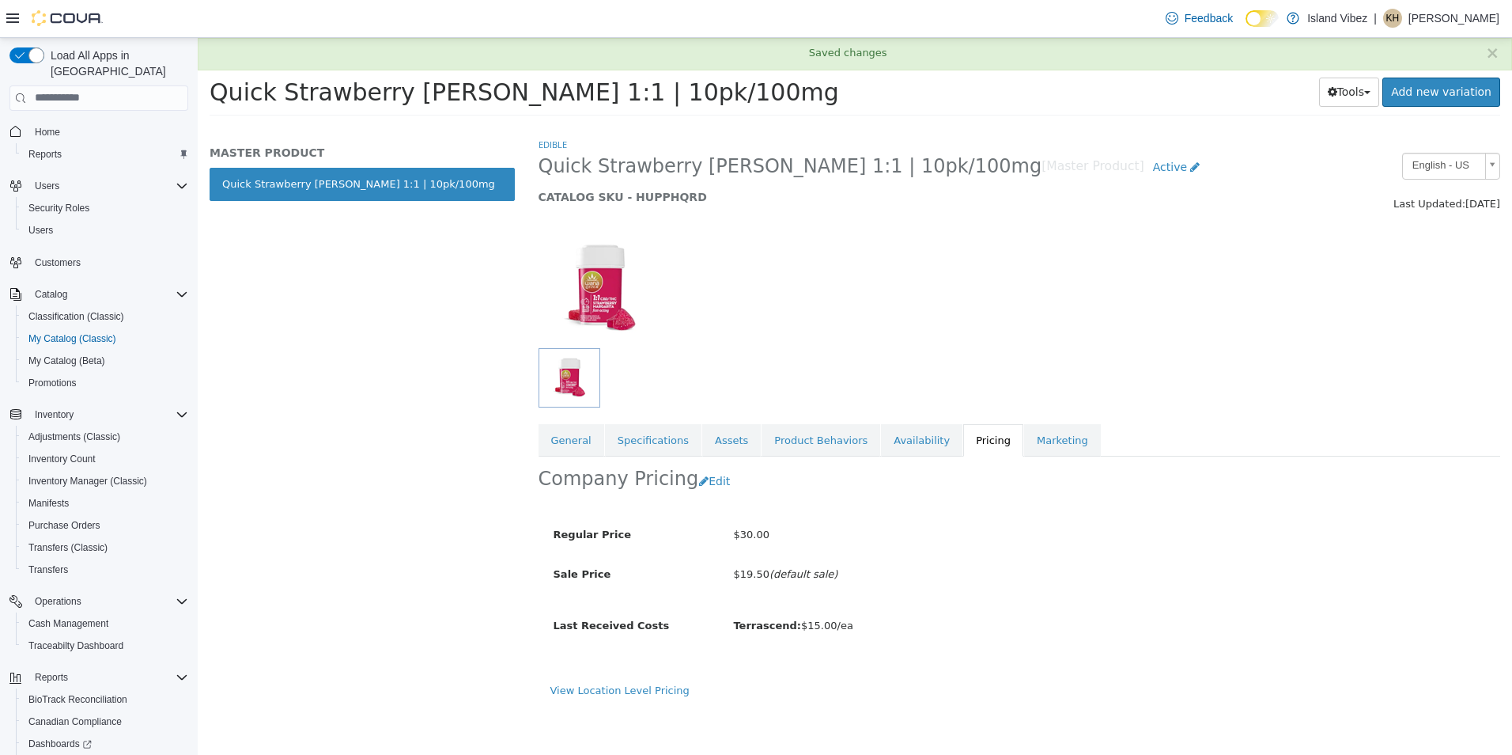
scroll to position [0, 0]
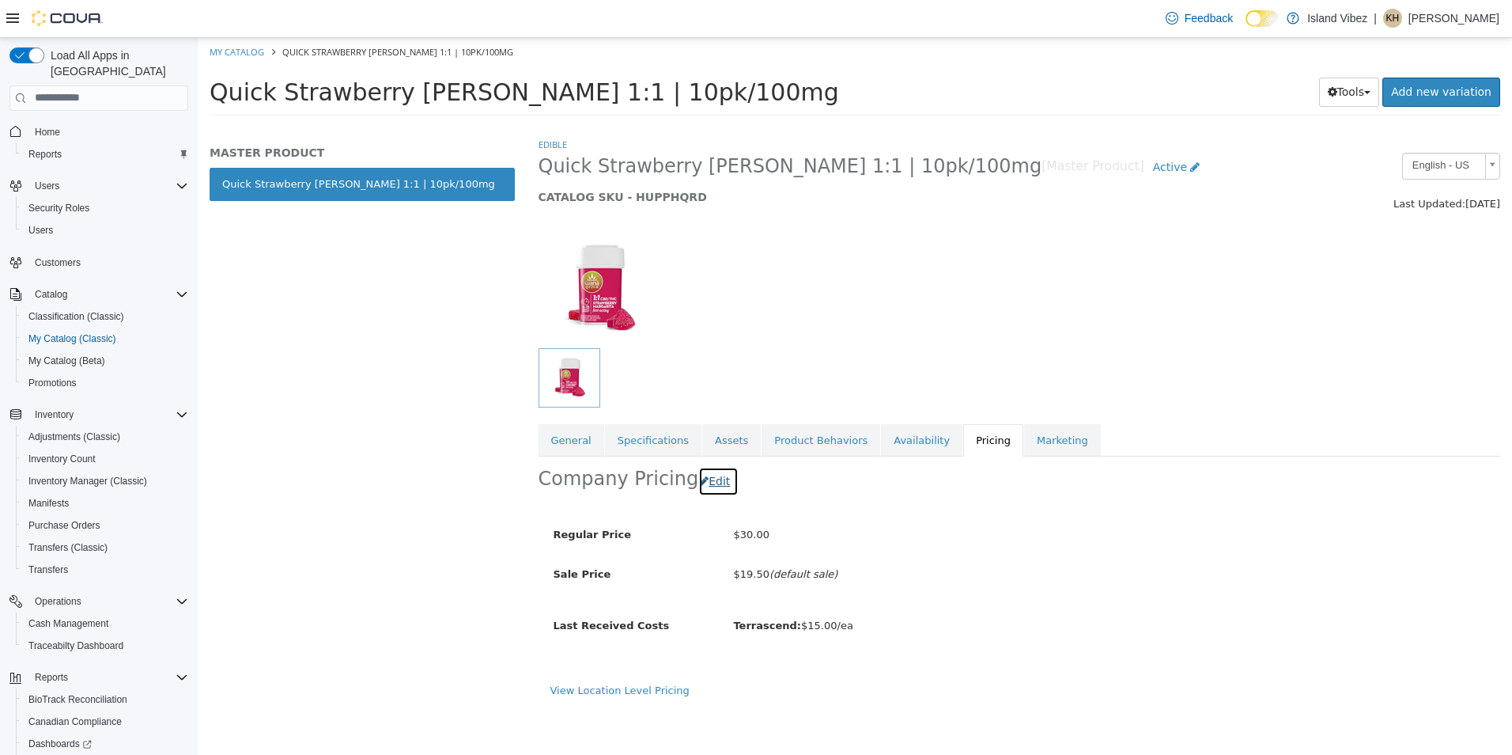
click at [711, 476] on button "Edit" at bounding box center [718, 480] width 40 height 29
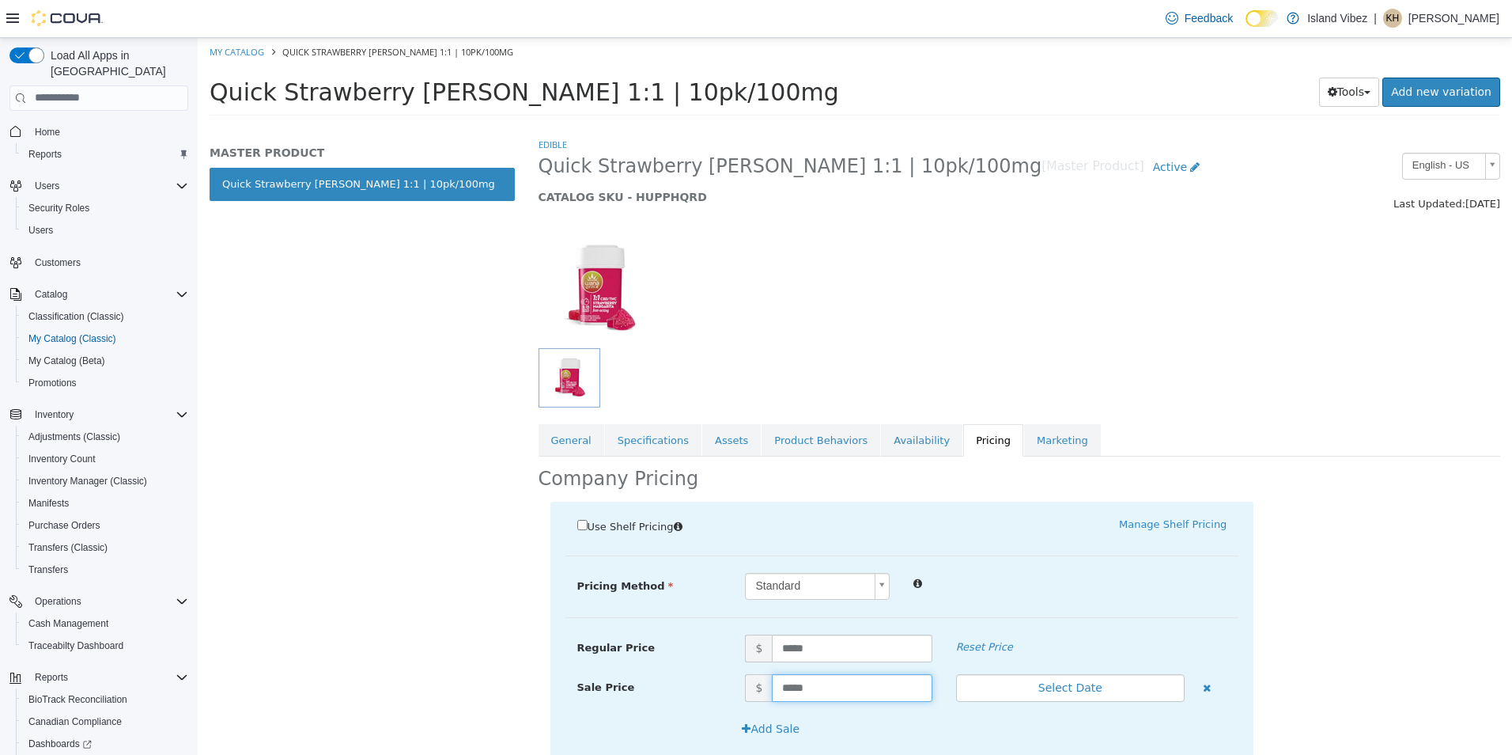
click at [841, 697] on input "*****" at bounding box center [852, 687] width 160 height 28
type input "*****"
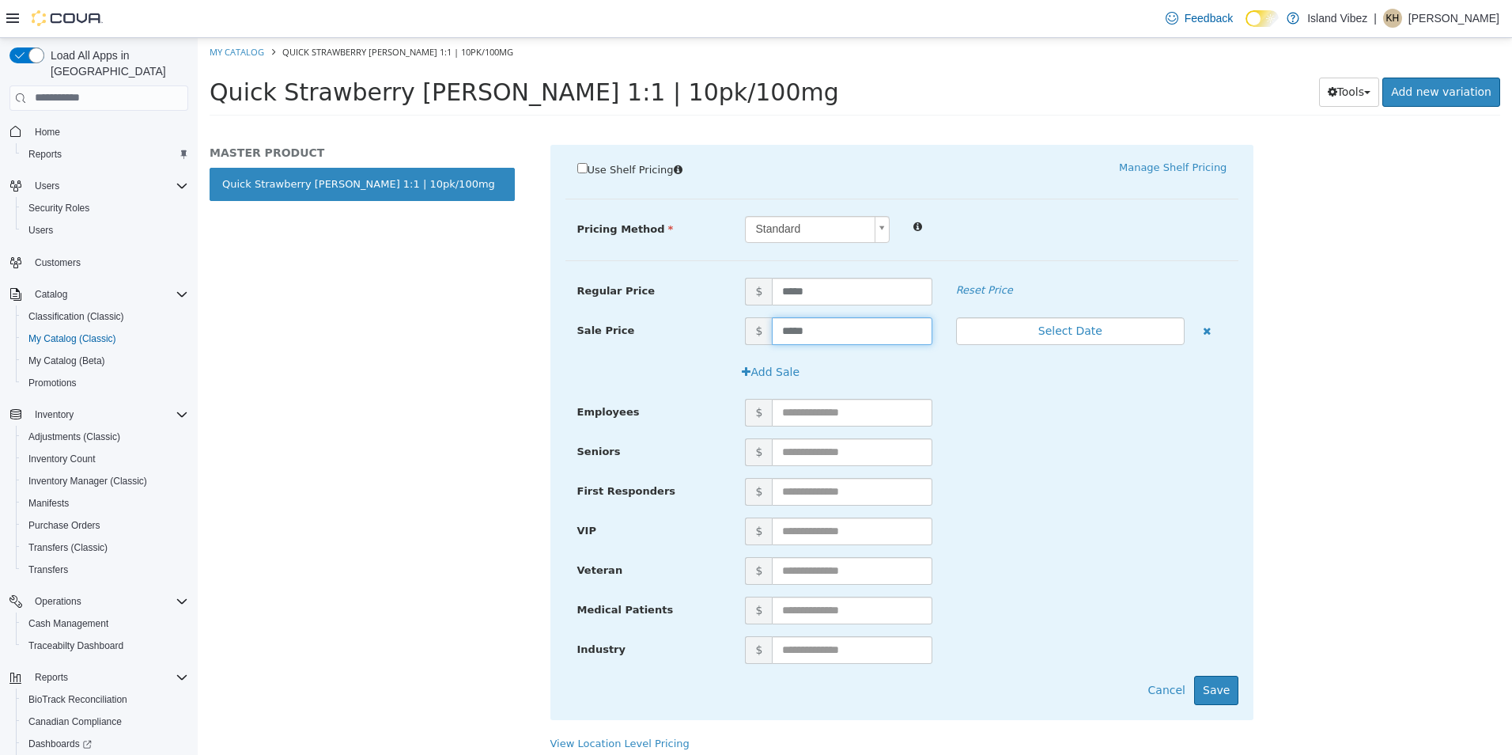
scroll to position [365, 0]
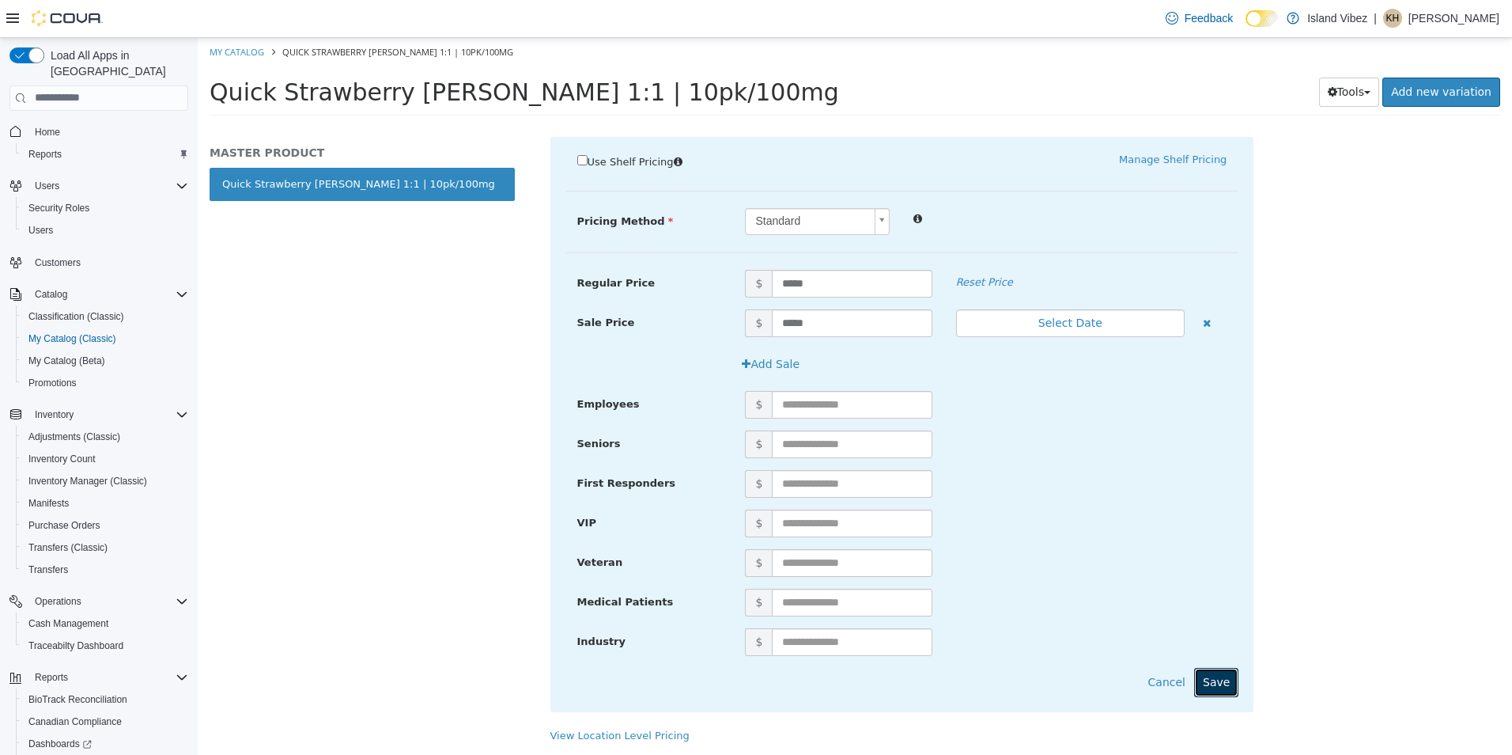
click at [1212, 679] on button "Save" at bounding box center [1216, 681] width 44 height 29
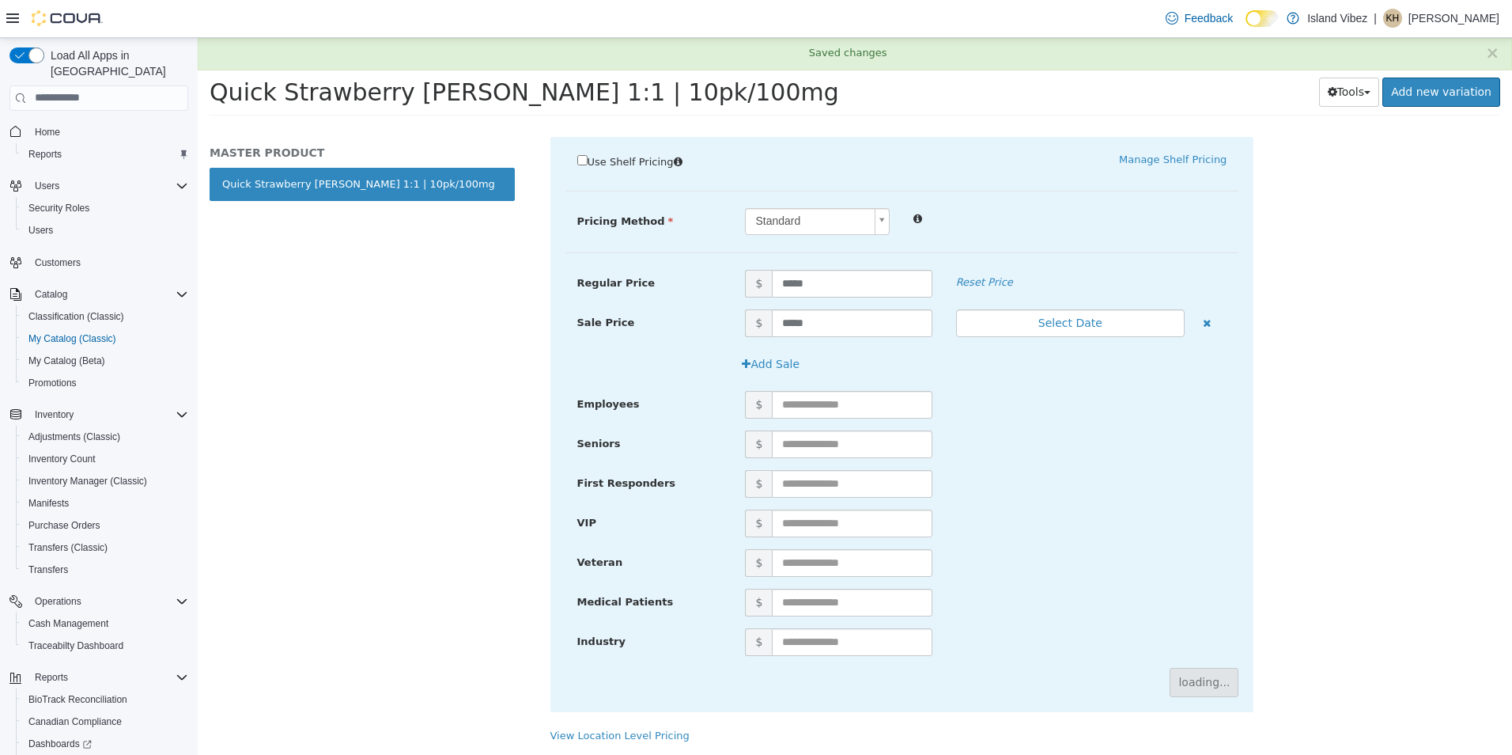
scroll to position [0, 0]
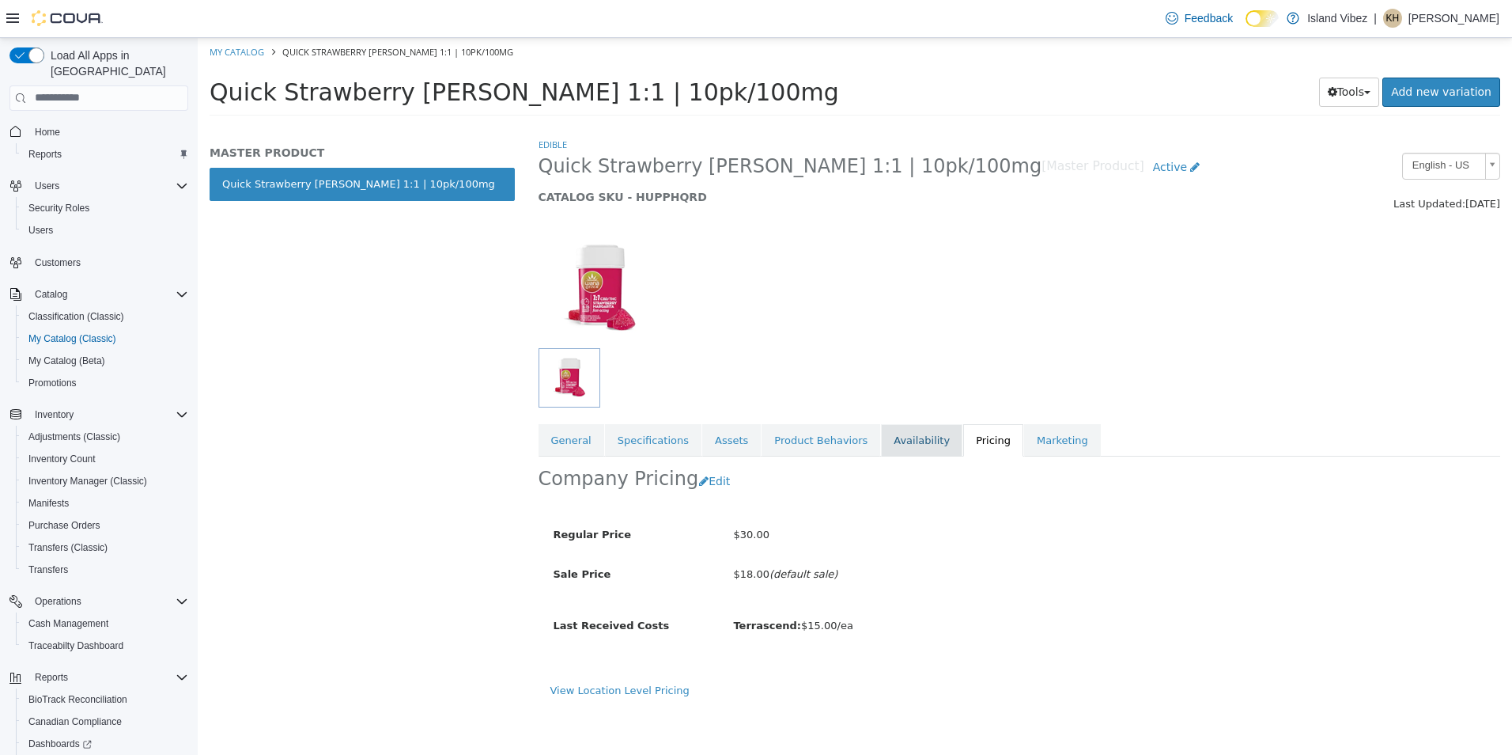
drag, startPoint x: 881, startPoint y: 444, endPoint x: 878, endPoint y: 433, distance: 10.8
click at [881, 444] on link "Availability" at bounding box center [921, 439] width 81 height 33
